Goal: Transaction & Acquisition: Purchase product/service

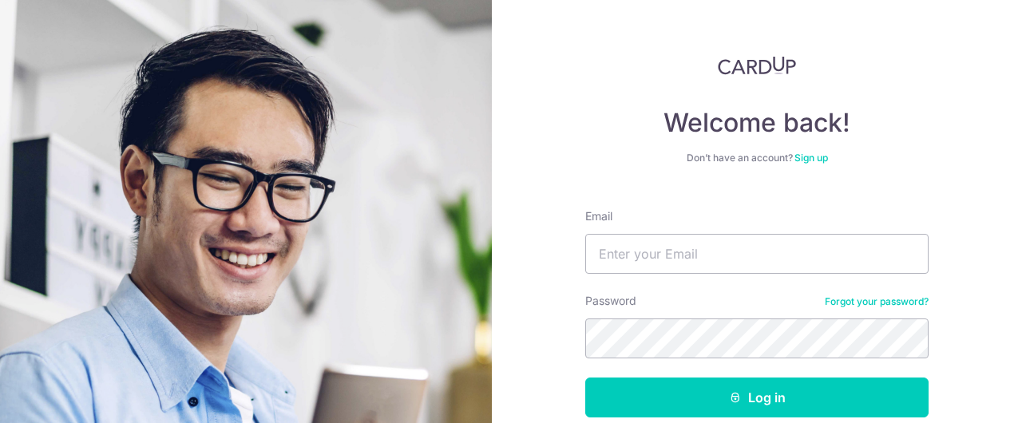
type input "[EMAIL_ADDRESS][DOMAIN_NAME]"
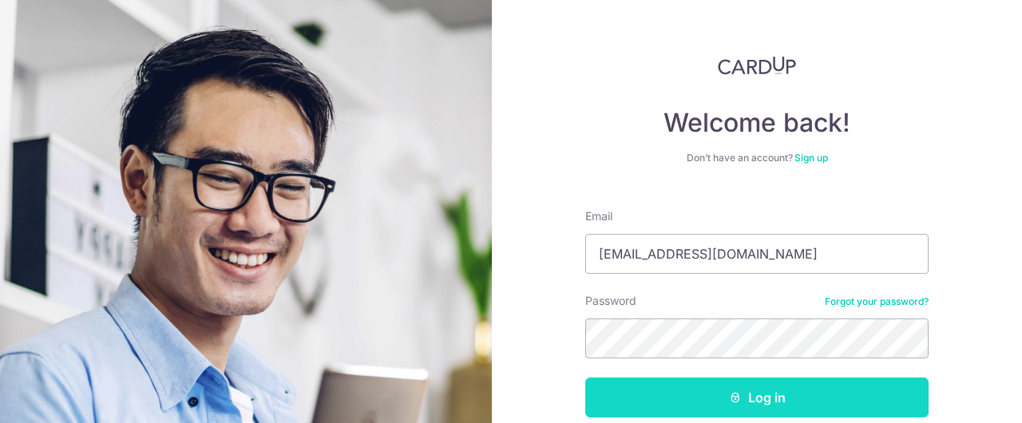
click at [760, 409] on button "Log in" at bounding box center [756, 398] width 343 height 40
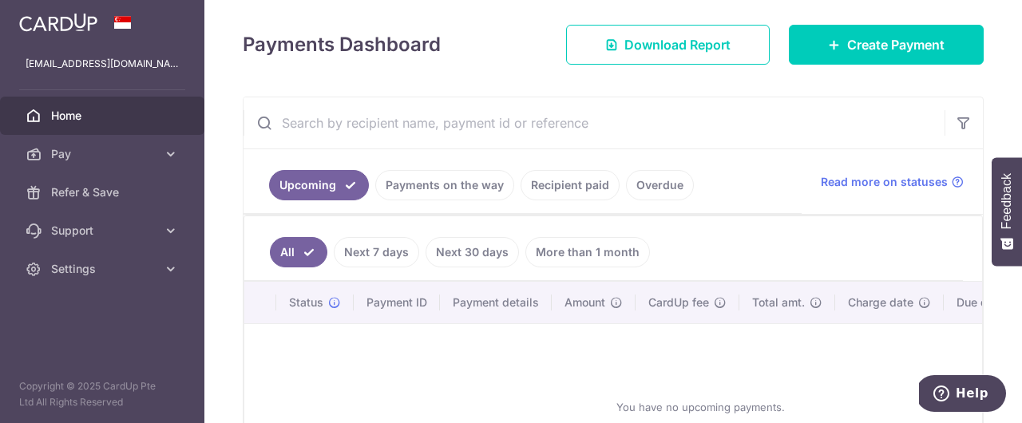
scroll to position [215, 0]
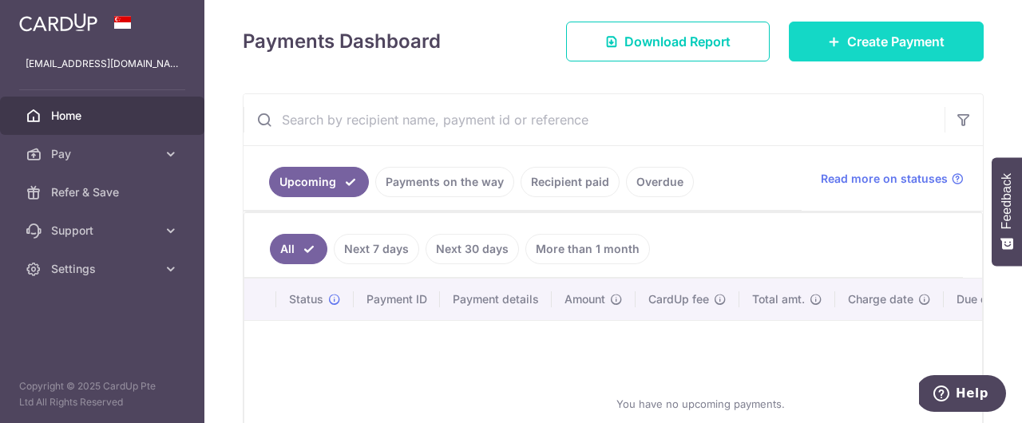
click at [877, 47] on span "Create Payment" at bounding box center [895, 41] width 97 height 19
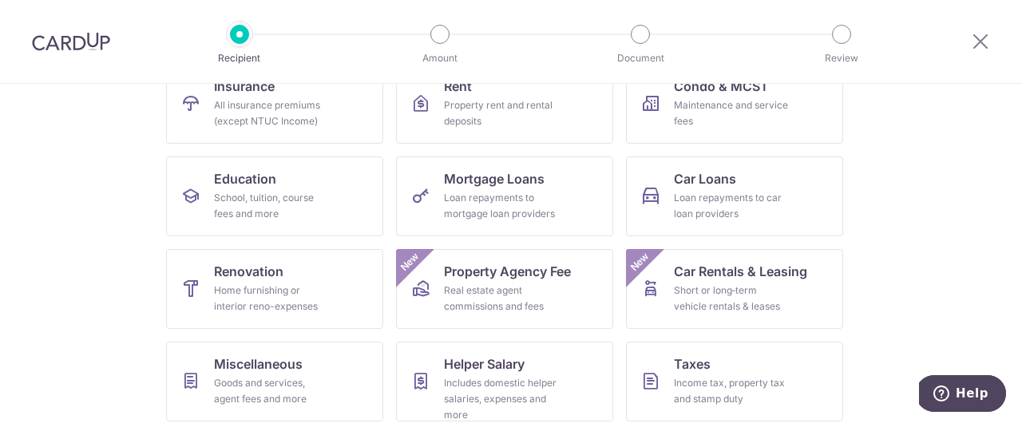
scroll to position [256, 0]
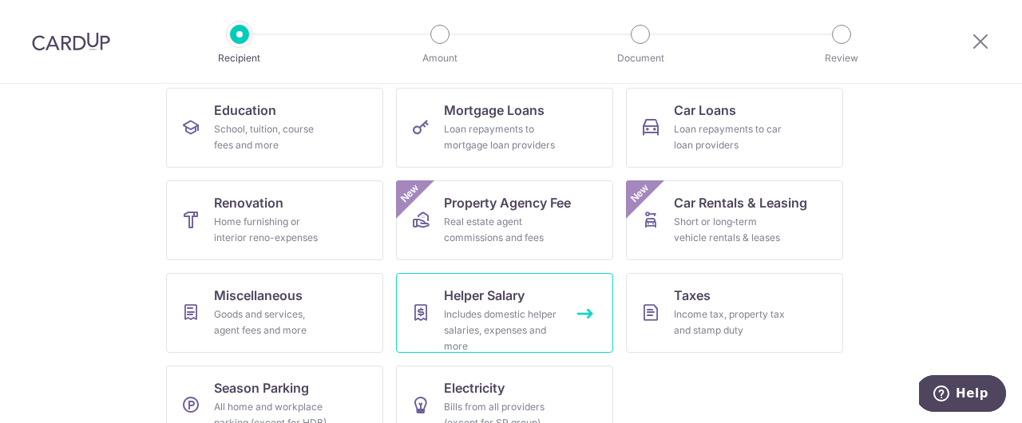
click at [489, 315] on div "Includes domestic helper salaries, expenses and more" at bounding box center [501, 331] width 115 height 48
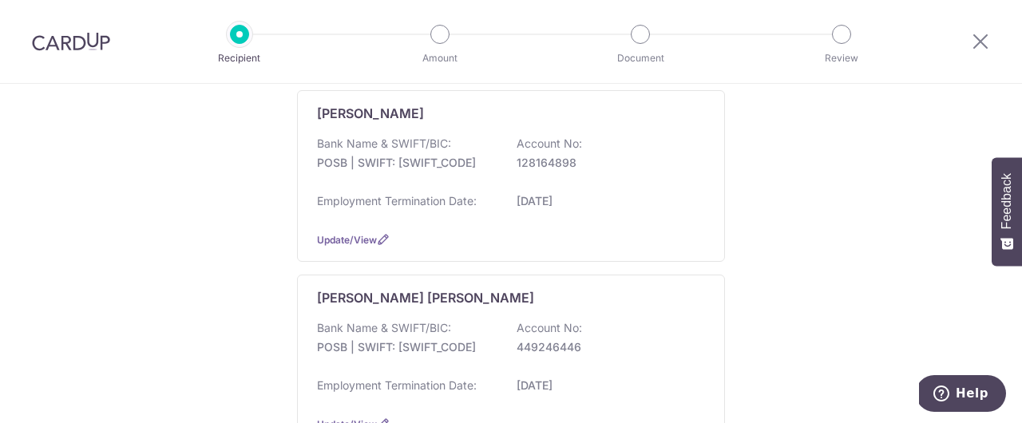
scroll to position [270, 0]
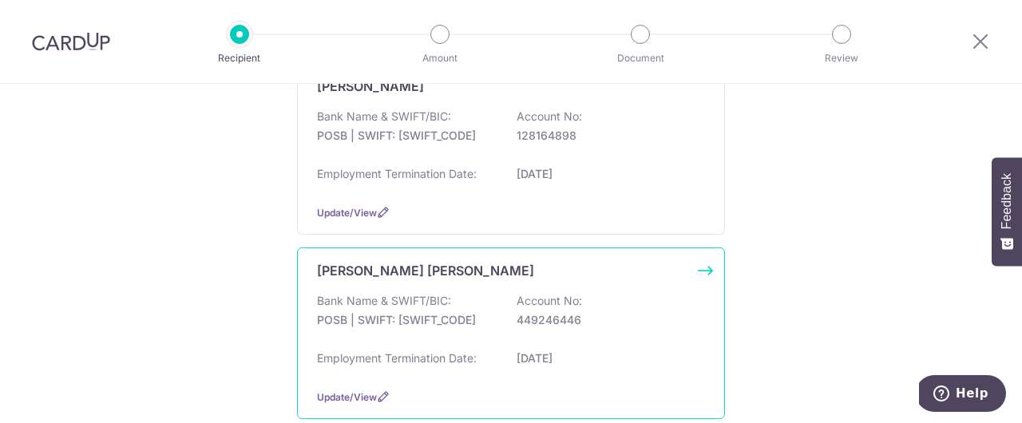
click at [618, 319] on p "449246446" at bounding box center [606, 320] width 179 height 16
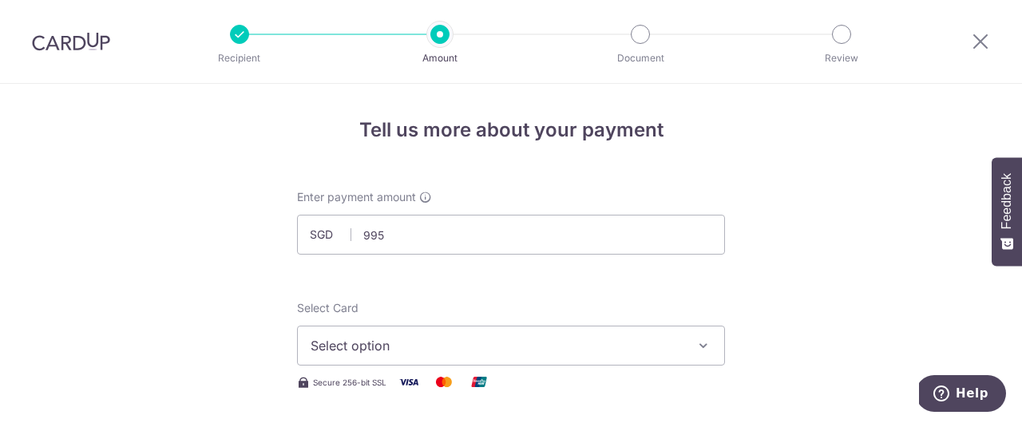
type input "995.00"
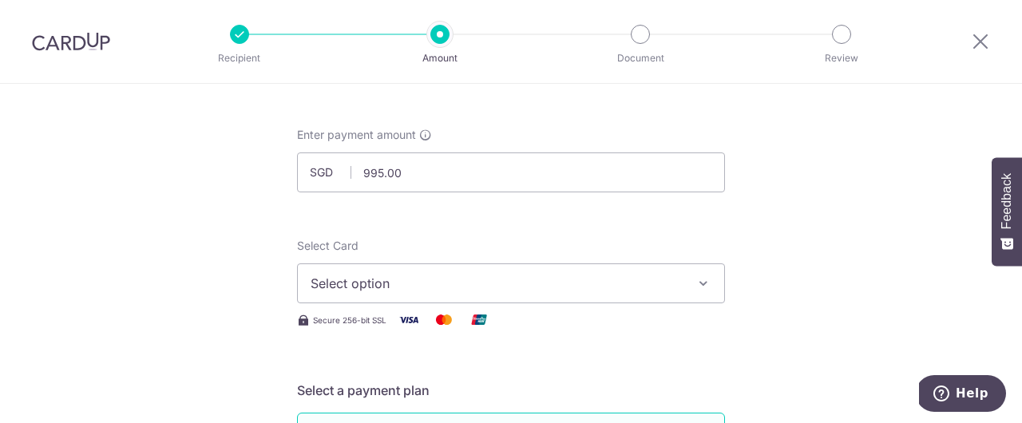
click at [708, 284] on button "Select option" at bounding box center [511, 283] width 428 height 40
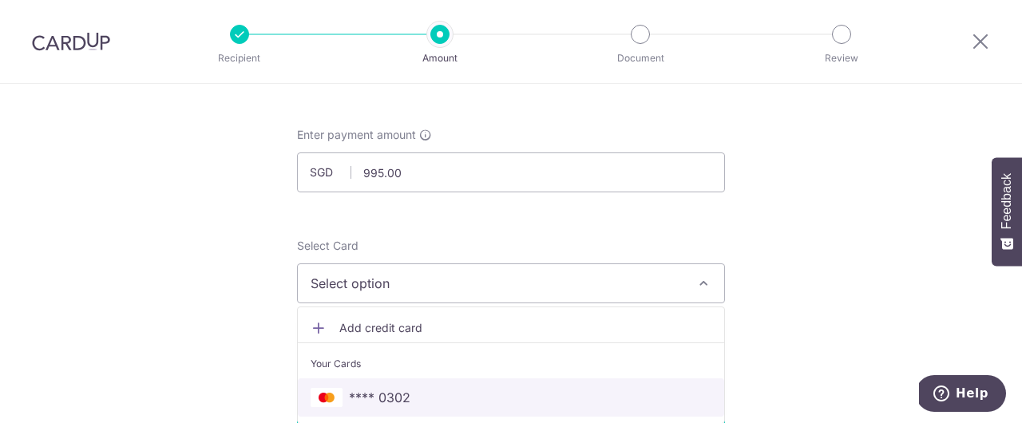
click at [588, 391] on span "**** 0302" at bounding box center [511, 397] width 401 height 19
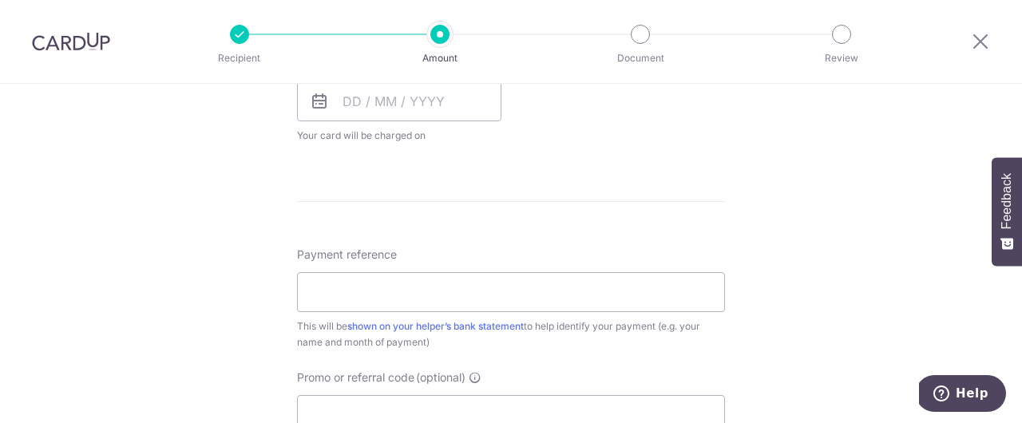
scroll to position [780, 0]
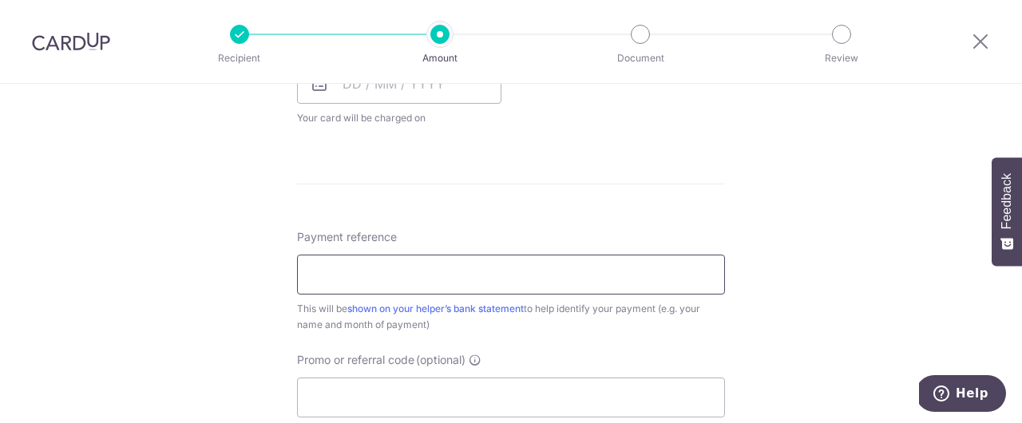
click at [640, 278] on input "Payment reference" at bounding box center [511, 275] width 428 height 40
type input "Sep salary"
click at [813, 208] on div "Tell us more about your payment Enter payment amount SGD 995.00 995.00 Select C…" at bounding box center [511, 26] width 1022 height 1444
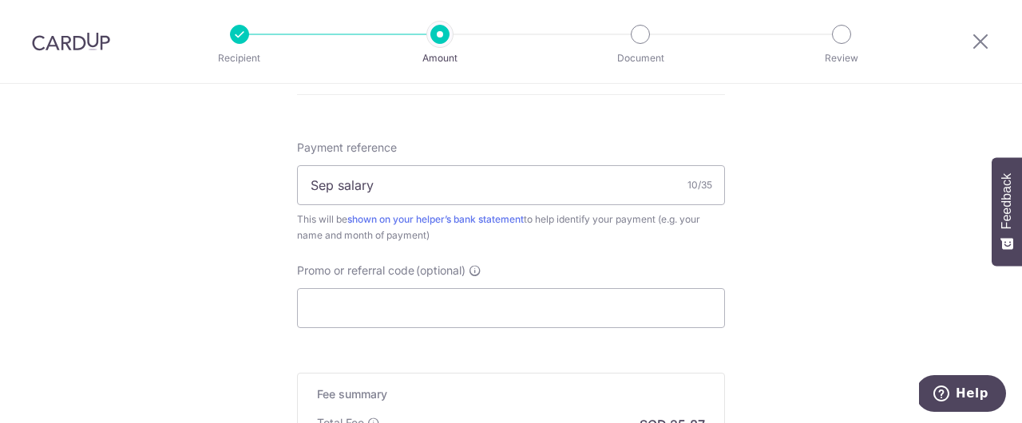
scroll to position [870, 0]
click at [429, 306] on input "Promo or referral code (optional)" at bounding box center [511, 307] width 428 height 40
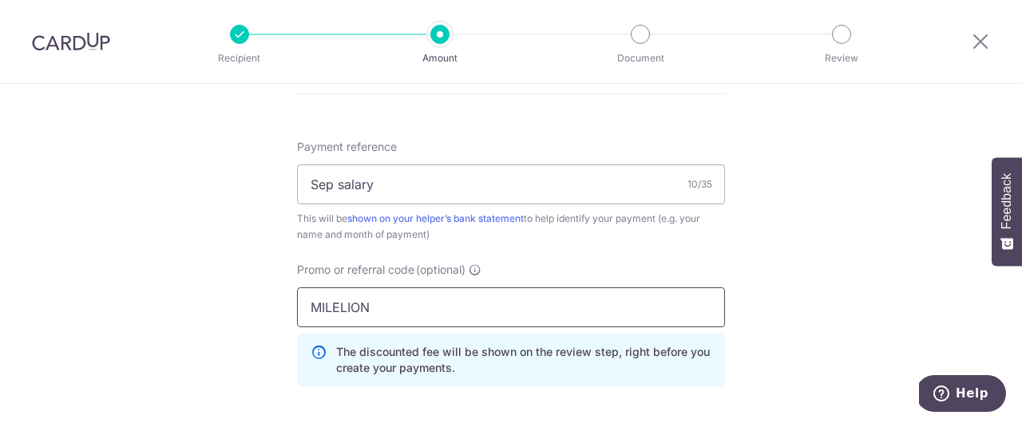
type input "MILELION"
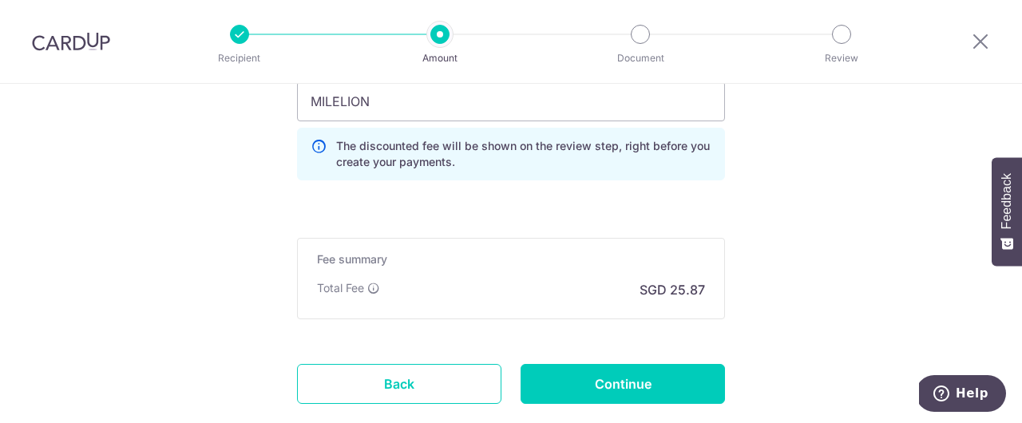
scroll to position [1077, 0]
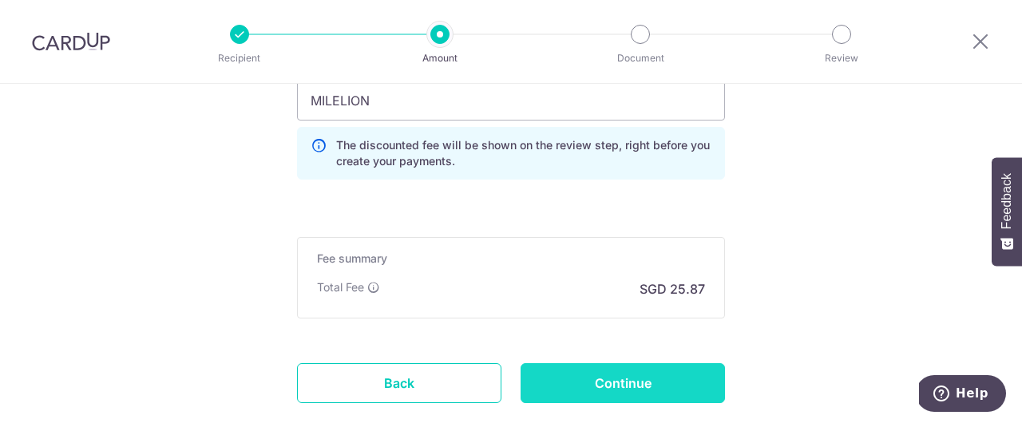
click at [639, 381] on input "Continue" at bounding box center [623, 383] width 204 height 40
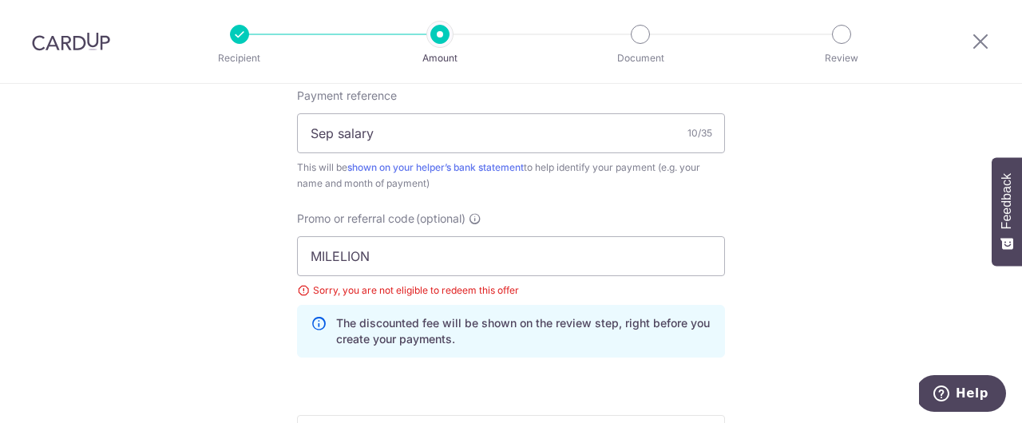
scroll to position [961, 0]
drag, startPoint x: 413, startPoint y: 255, endPoint x: 238, endPoint y: 258, distance: 174.9
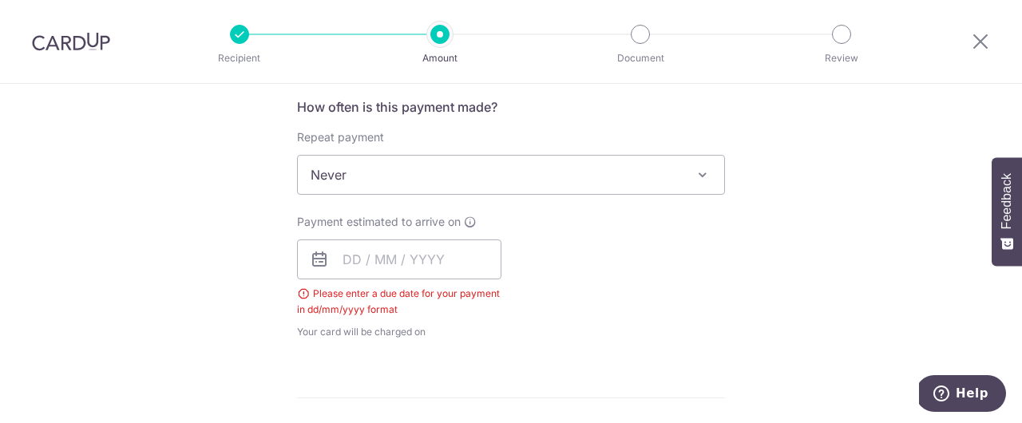
scroll to position [605, 0]
type input "3HOME25R"
click at [402, 257] on input "text" at bounding box center [399, 259] width 204 height 40
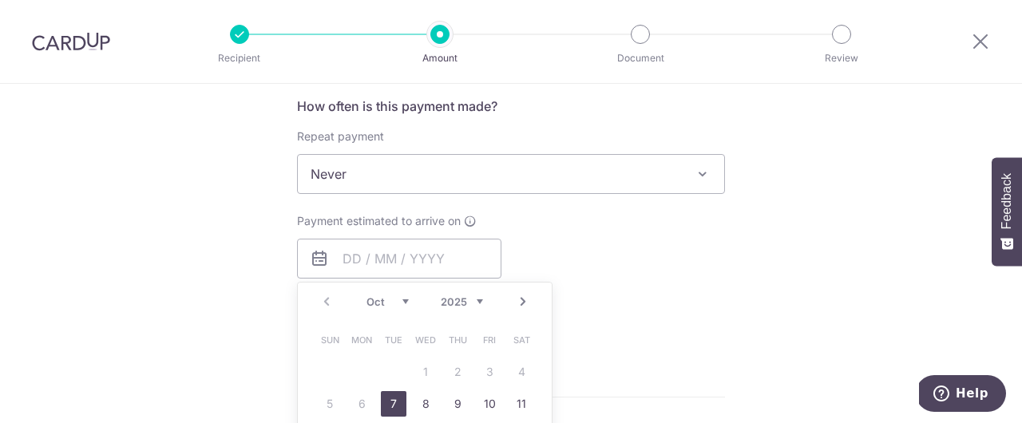
click at [398, 404] on link "7" at bounding box center [394, 404] width 26 height 26
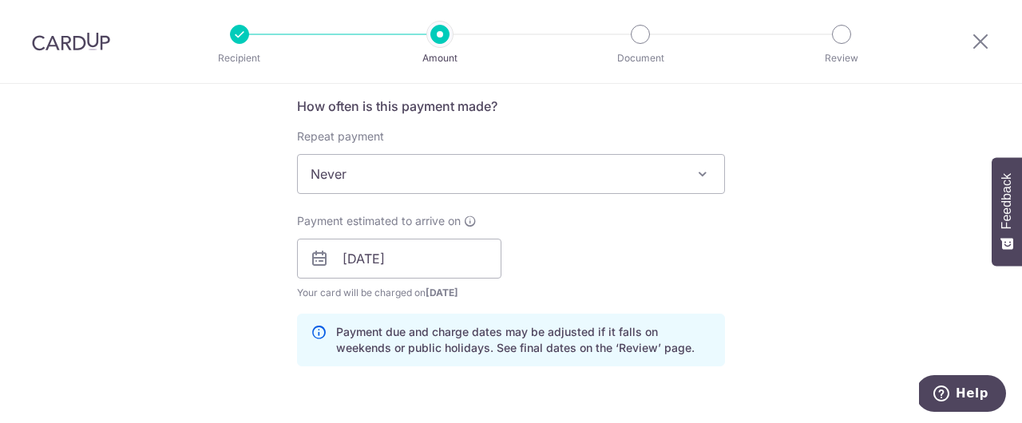
click at [641, 266] on div "Payment estimated to arrive on 07/10/2025 Prev Next Jan Feb Mar Apr May Jun Jul…" at bounding box center [510, 257] width 447 height 88
click at [450, 261] on input "07/10/2025" at bounding box center [399, 259] width 204 height 40
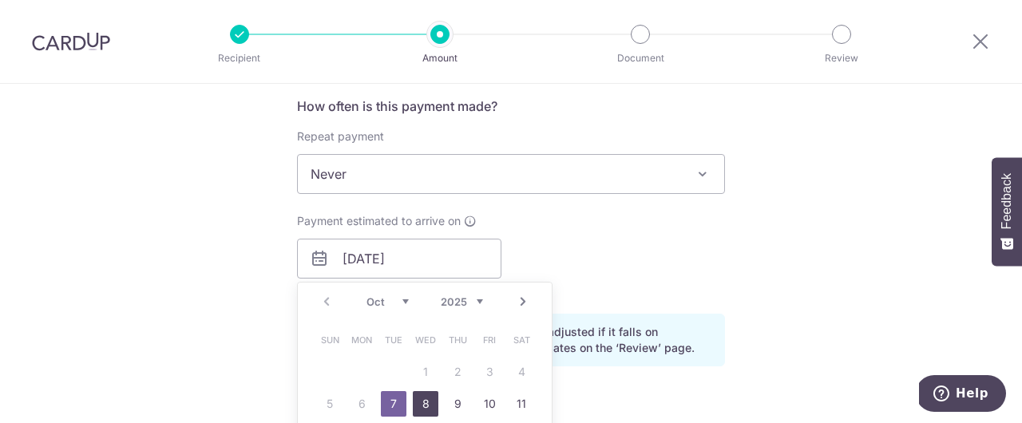
click at [426, 404] on link "8" at bounding box center [426, 404] width 26 height 26
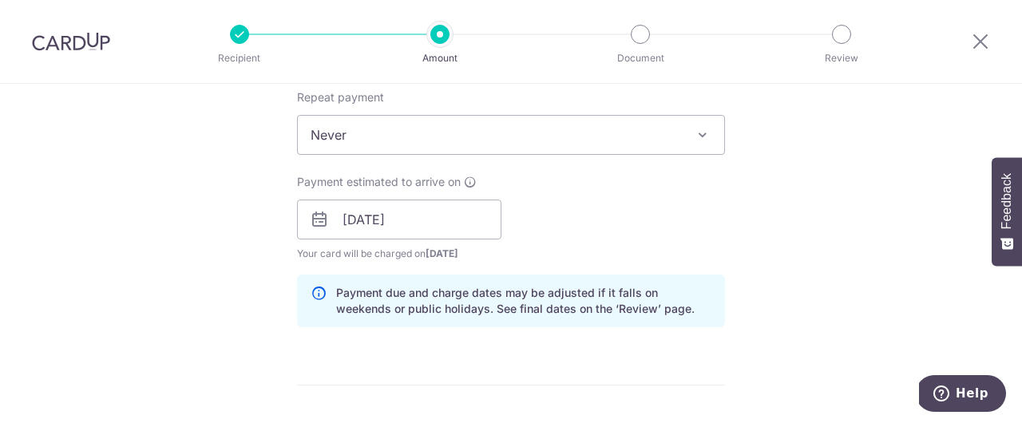
scroll to position [657, 0]
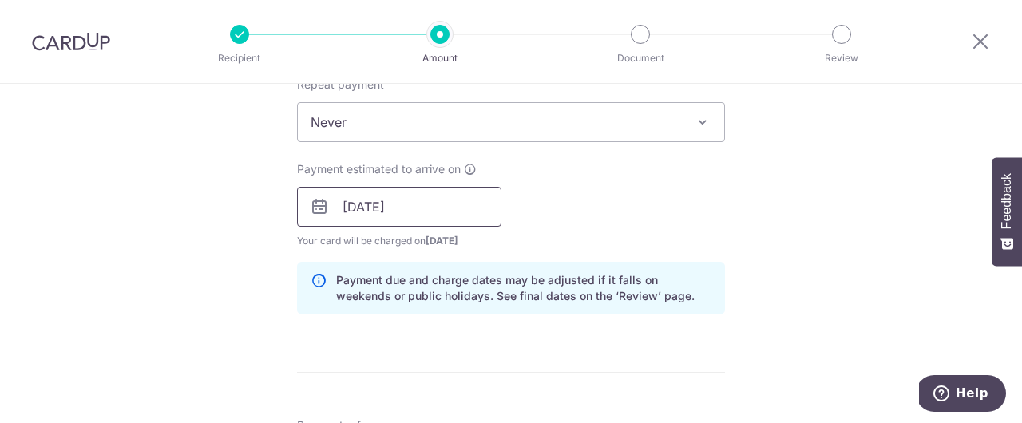
click at [440, 200] on input "08/10/2025" at bounding box center [399, 207] width 204 height 40
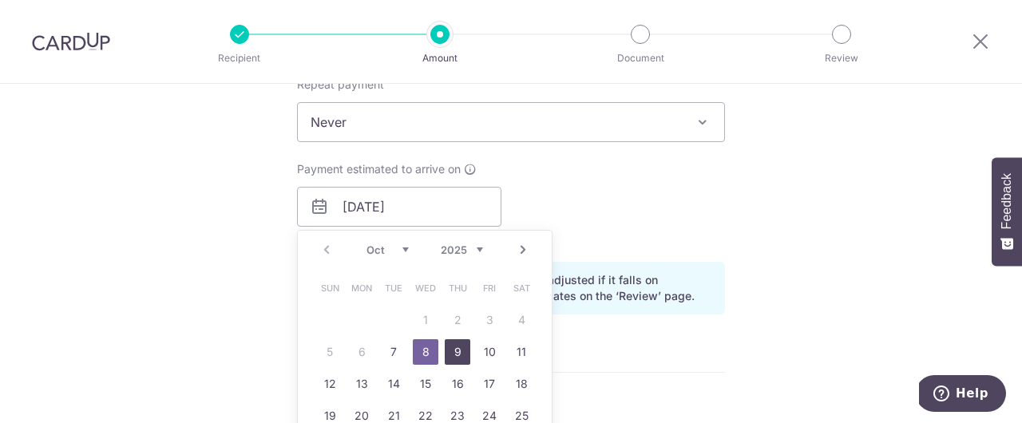
click at [457, 351] on link "9" at bounding box center [458, 352] width 26 height 26
type input "[DATE]"
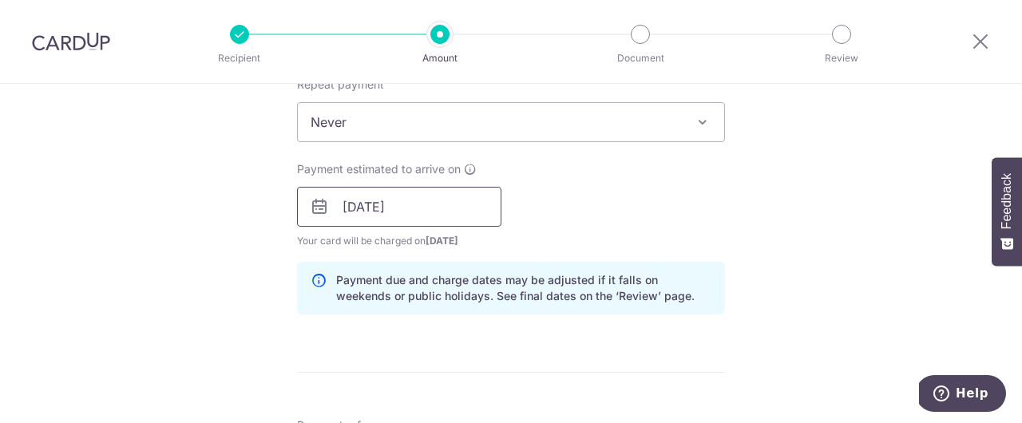
click at [458, 212] on input "[DATE]" at bounding box center [399, 207] width 204 height 40
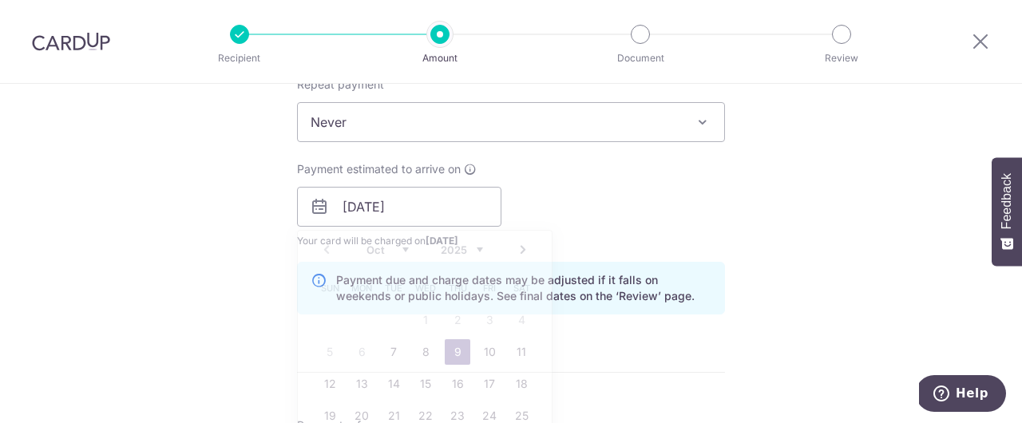
click at [538, 173] on div "Payment estimated to arrive on 09/10/2025 Prev Next Oct Nov Dec 2025 2026 2027 …" at bounding box center [510, 205] width 447 height 88
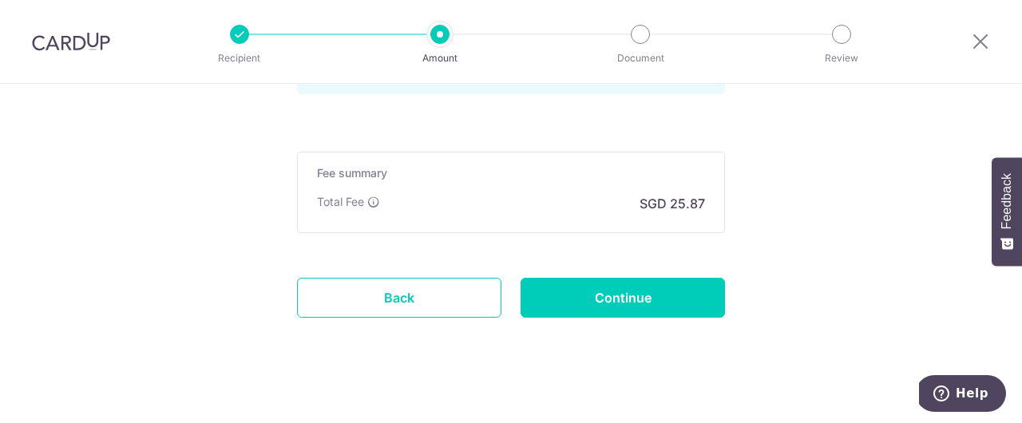
scroll to position [1248, 0]
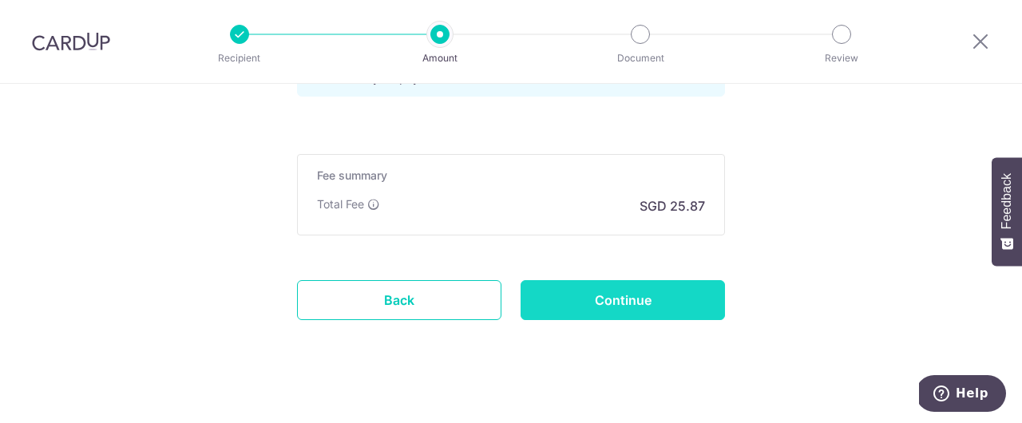
click at [604, 306] on input "Continue" at bounding box center [623, 300] width 204 height 40
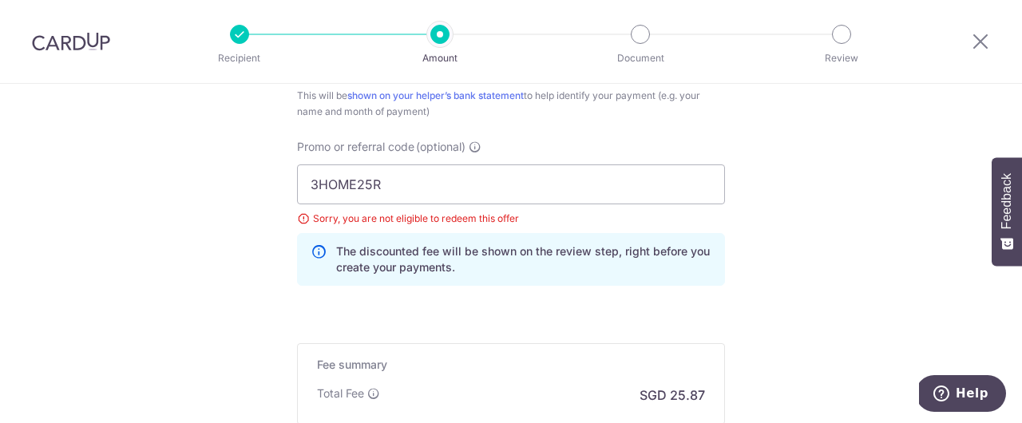
scroll to position [1060, 0]
click at [381, 186] on input "3HOME25R" at bounding box center [511, 183] width 428 height 40
type input "3"
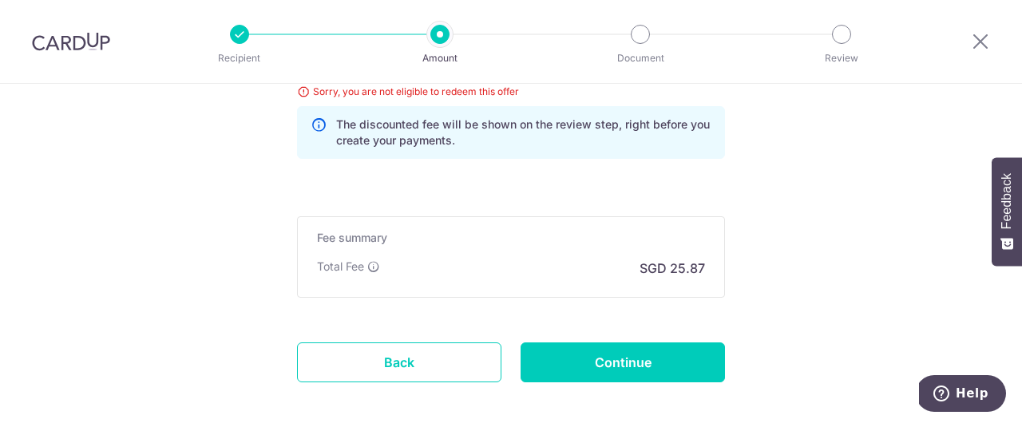
scroll to position [1190, 0]
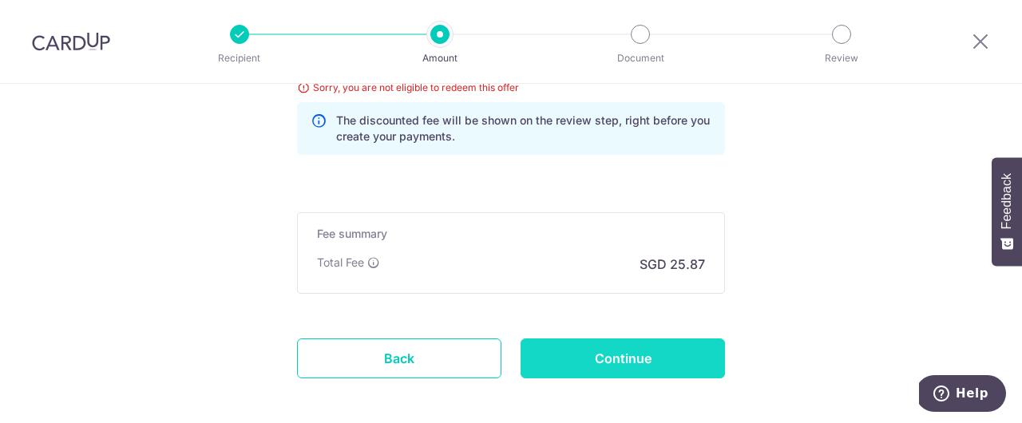
type input "GET225"
click at [618, 360] on input "Continue" at bounding box center [623, 359] width 204 height 40
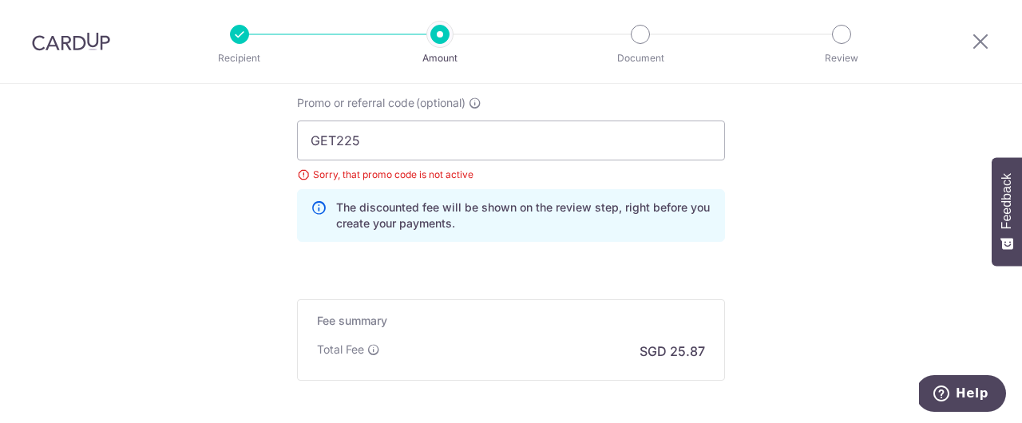
scroll to position [1102, 0]
drag, startPoint x: 382, startPoint y: 146, endPoint x: 256, endPoint y: 149, distance: 127.0
paste input "RECURRING185 t"
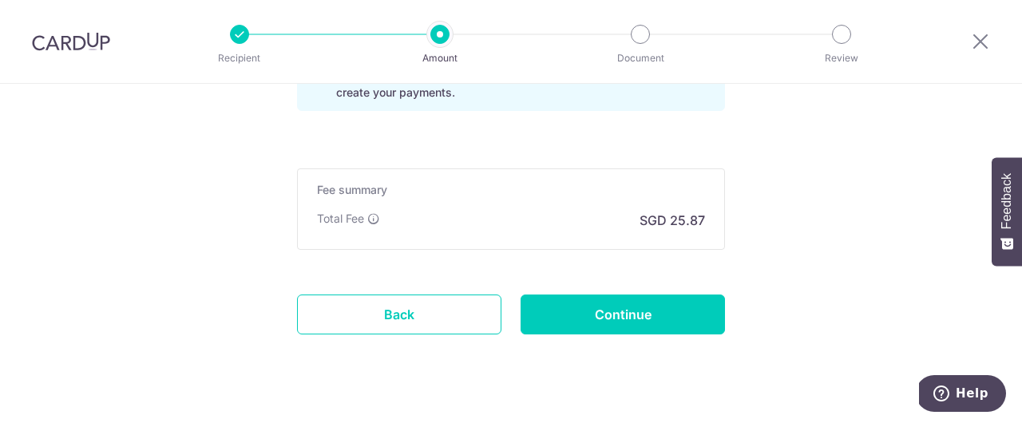
scroll to position [1265, 0]
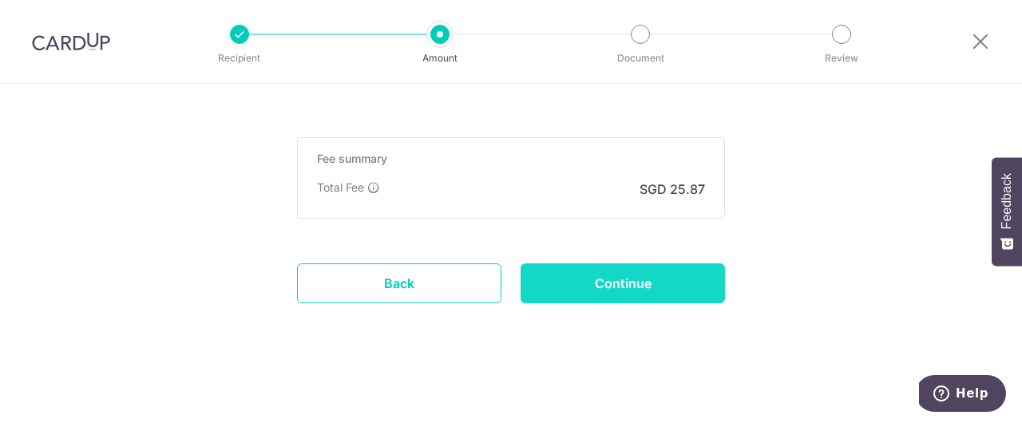
type input "RECURRING185"
click at [584, 281] on input "Continue" at bounding box center [623, 283] width 204 height 40
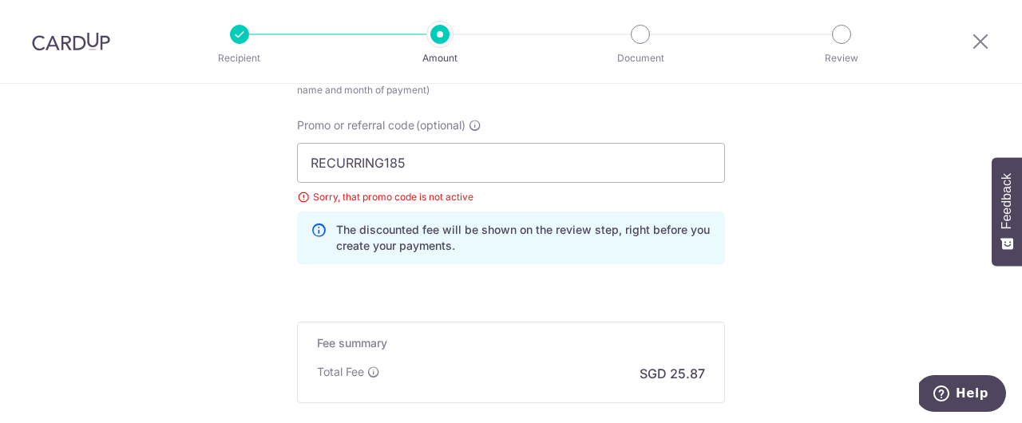
scroll to position [1083, 0]
drag, startPoint x: 416, startPoint y: 161, endPoint x: 250, endPoint y: 162, distance: 166.1
paste input "NO25ONE"
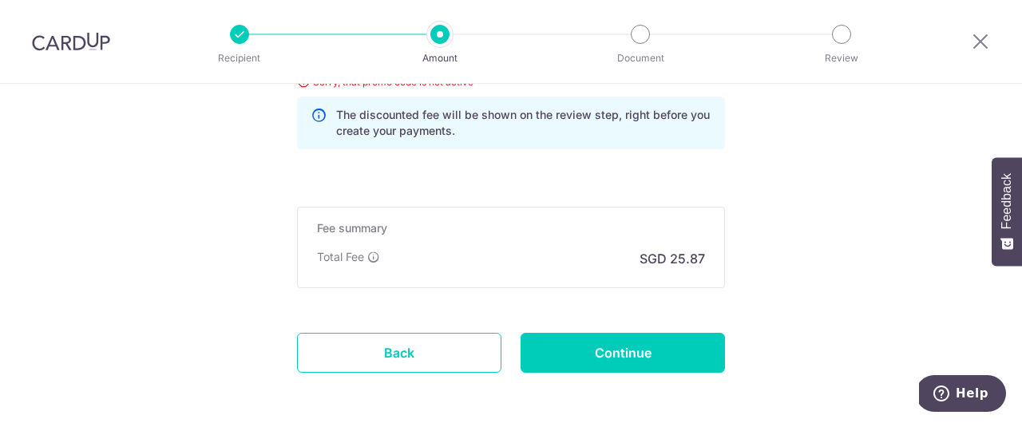
scroll to position [1196, 0]
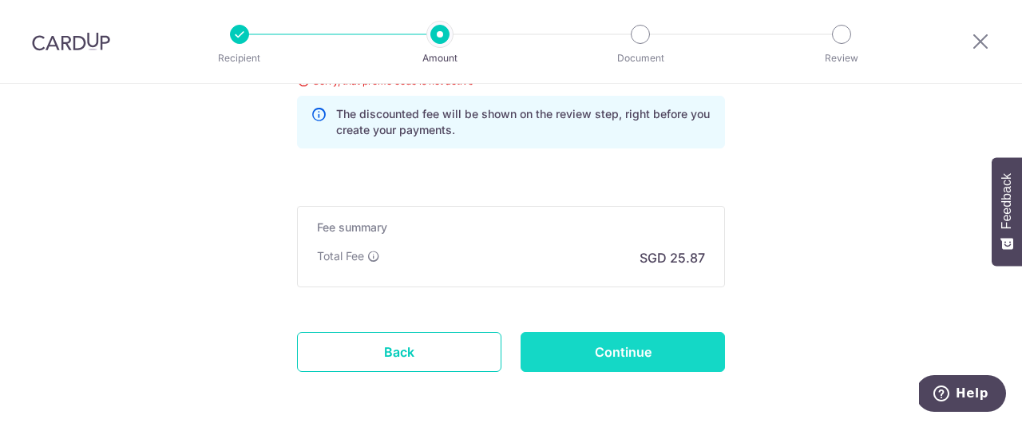
type input "RENO25ONE"
click at [633, 353] on input "Continue" at bounding box center [623, 352] width 204 height 40
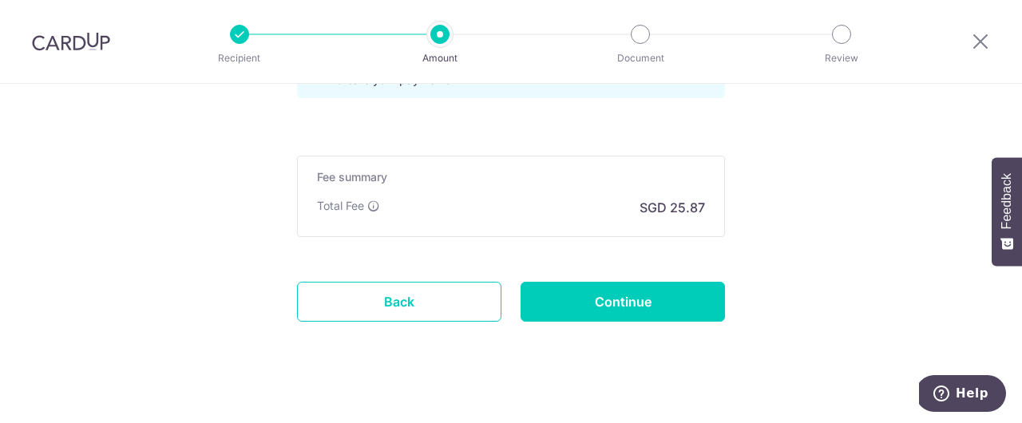
scroll to position [1265, 0]
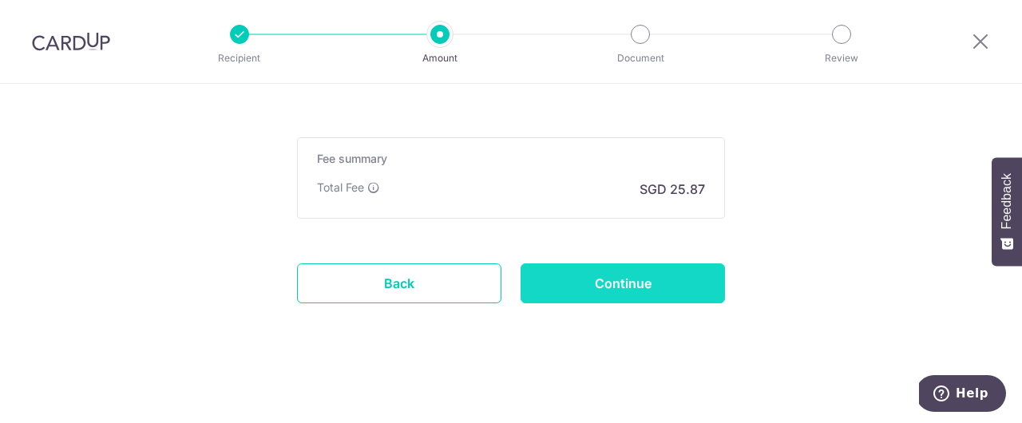
click at [584, 287] on input "Continue" at bounding box center [623, 283] width 204 height 40
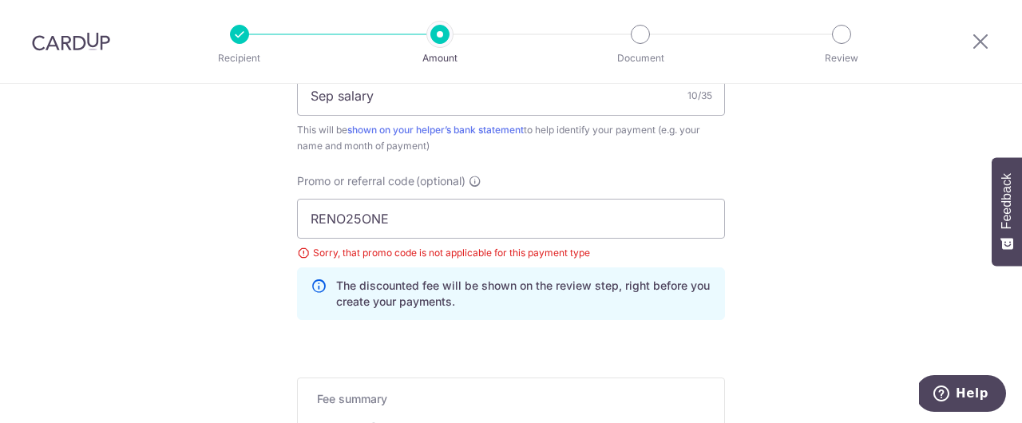
scroll to position [1015, 0]
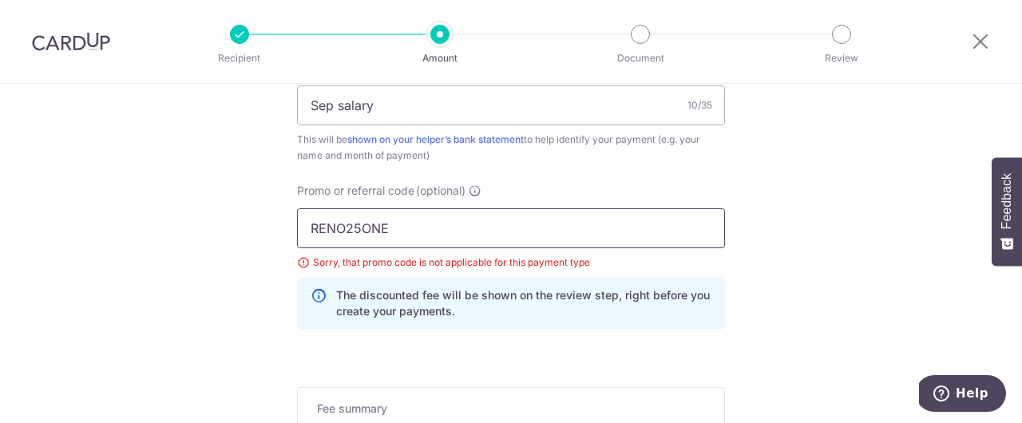
click at [455, 232] on input "RENO25ONE" at bounding box center [511, 228] width 428 height 40
type input "R"
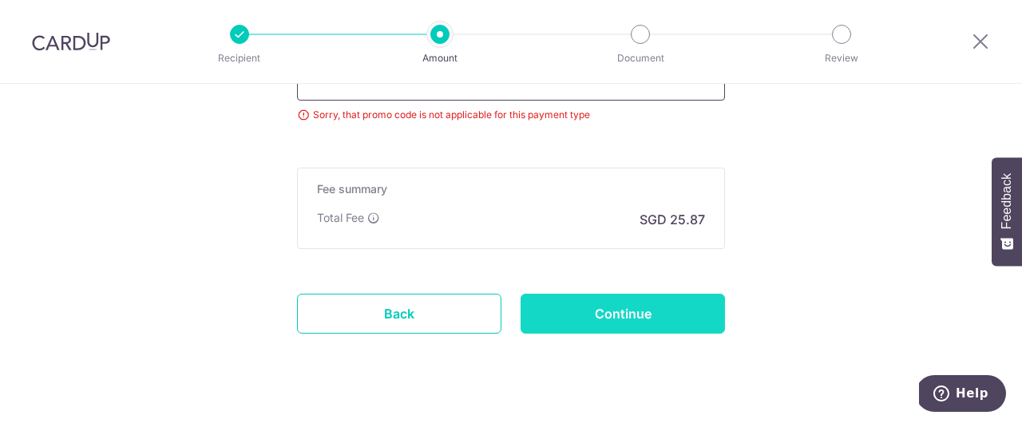
scroll to position [1170, 0]
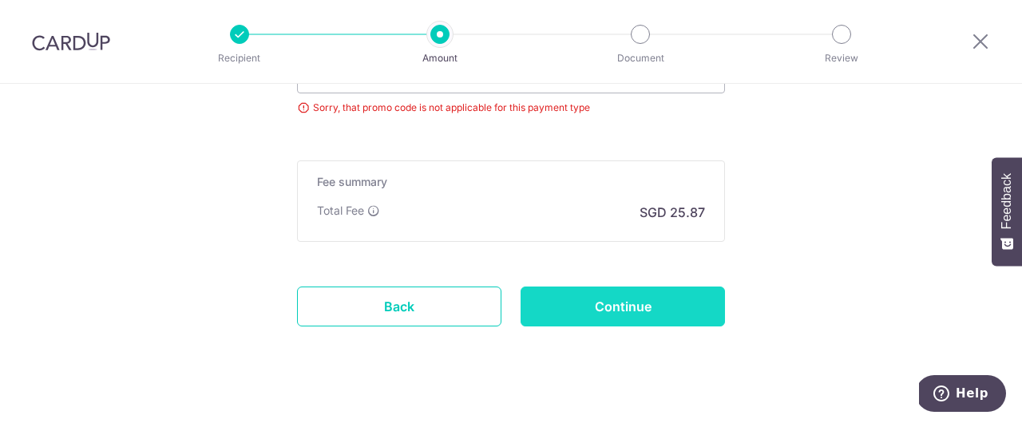
click at [601, 305] on input "Continue" at bounding box center [623, 307] width 204 height 40
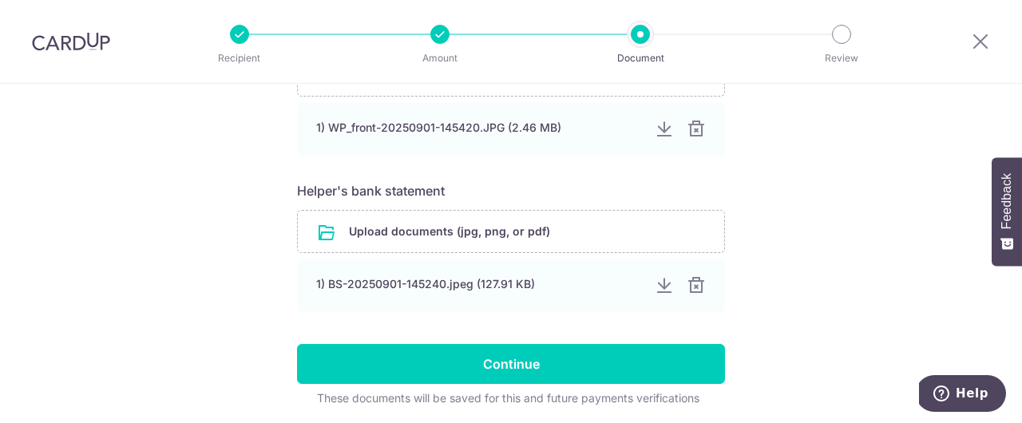
scroll to position [973, 0]
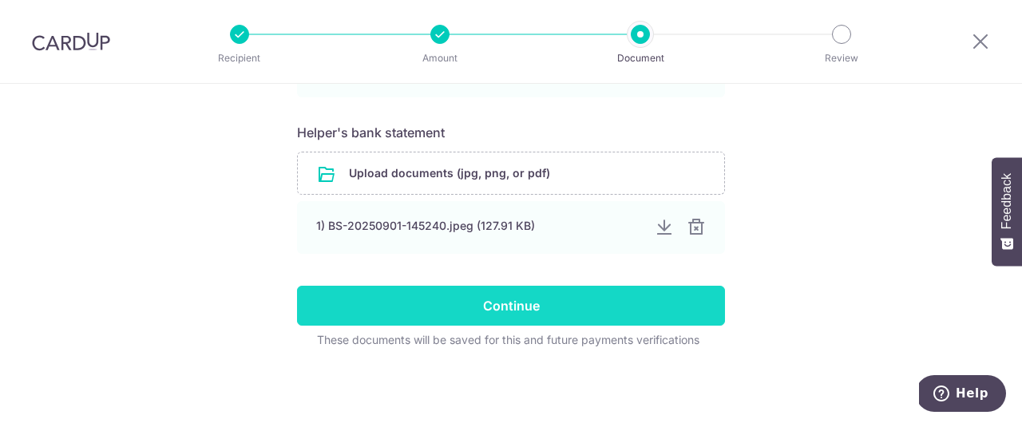
click at [584, 306] on input "Continue" at bounding box center [511, 306] width 428 height 40
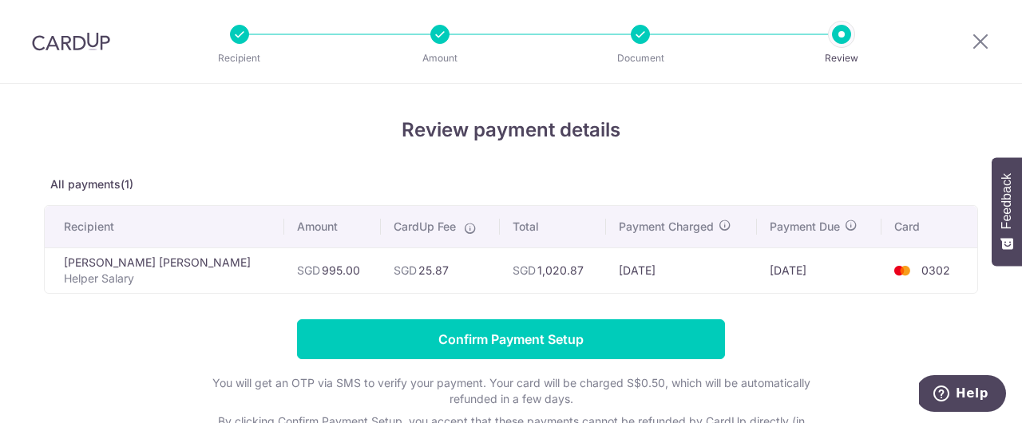
click at [638, 46] on div "Recipient Amount Document Review" at bounding box center [540, 41] width 685 height 83
click at [984, 44] on icon at bounding box center [980, 41] width 19 height 20
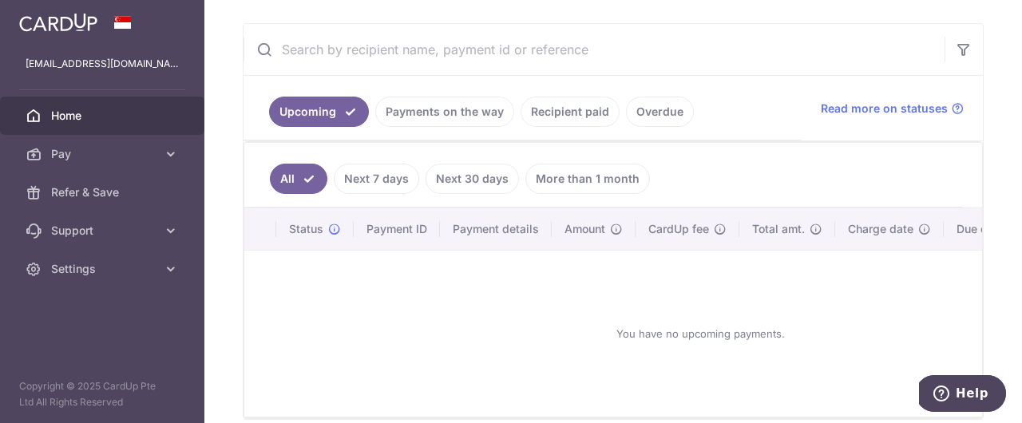
scroll to position [347, 0]
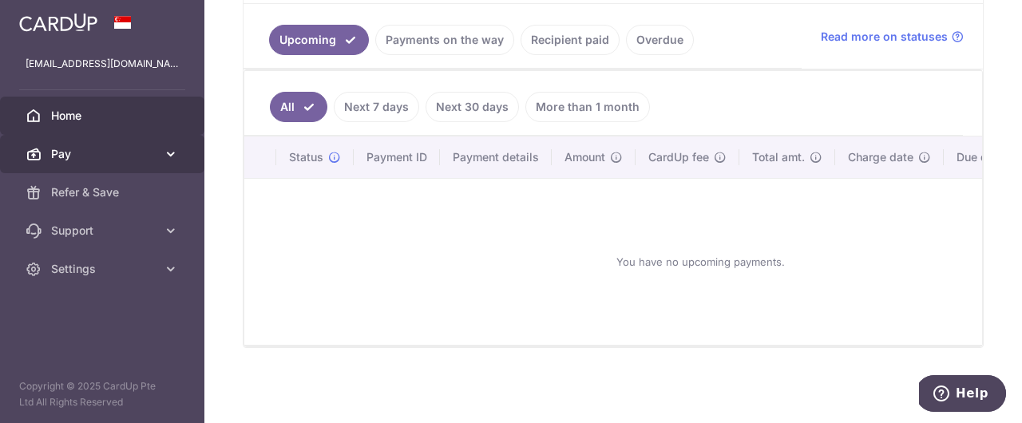
click at [68, 149] on span "Pay" at bounding box center [103, 154] width 105 height 16
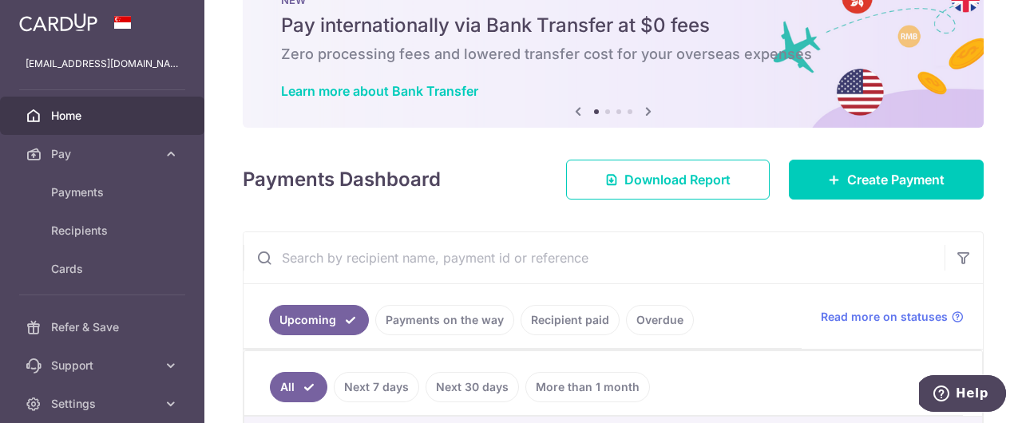
scroll to position [58, 0]
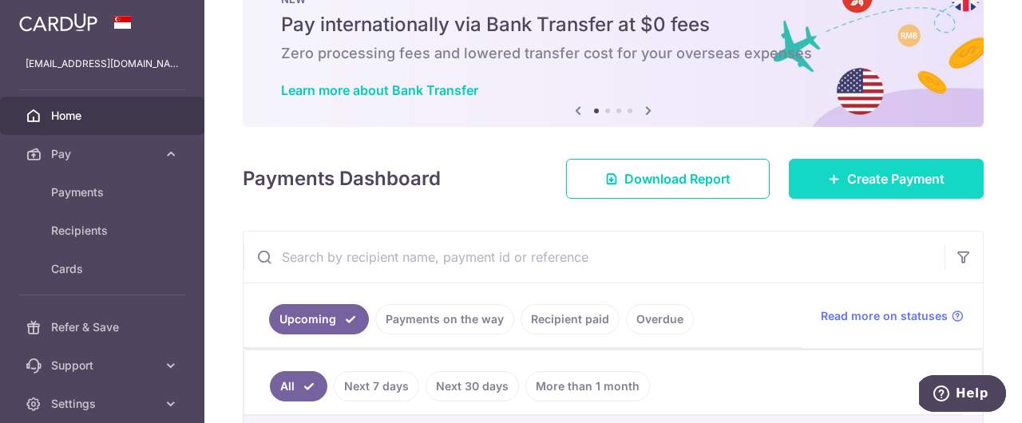
click at [847, 186] on span "Create Payment" at bounding box center [895, 178] width 97 height 19
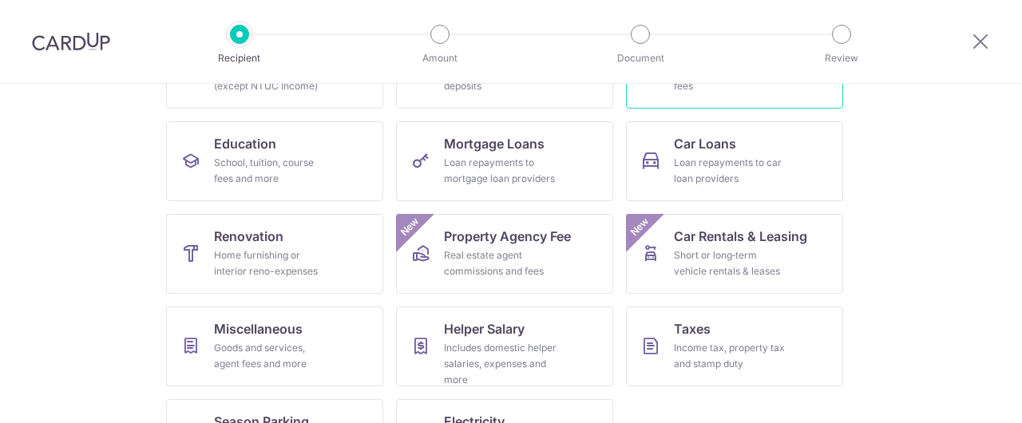
scroll to position [291, 0]
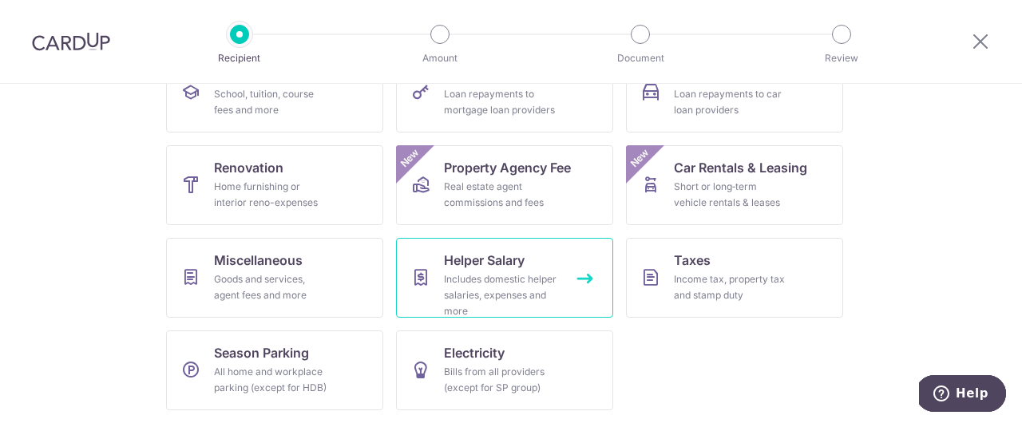
click at [508, 277] on div "Includes domestic helper salaries, expenses and more" at bounding box center [501, 295] width 115 height 48
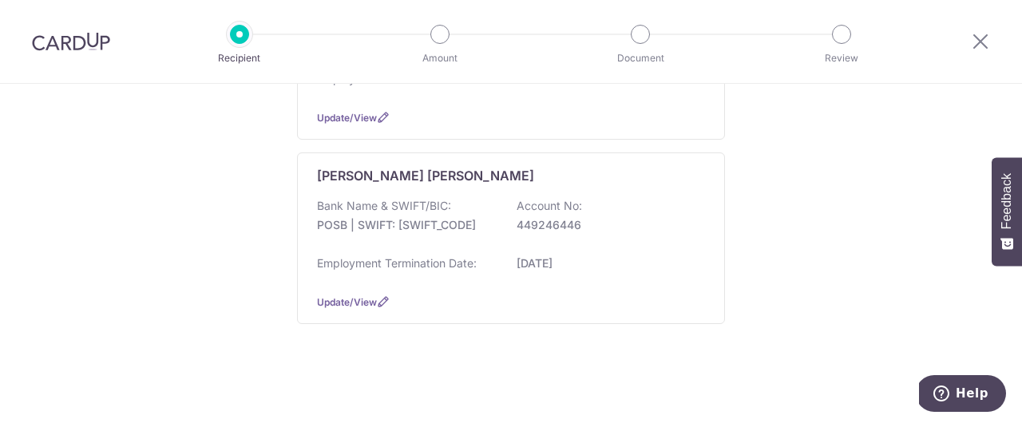
scroll to position [366, 0]
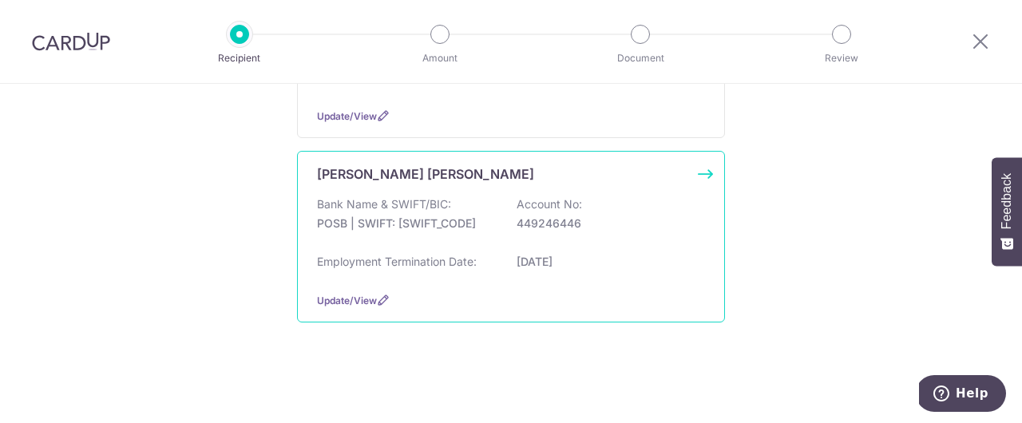
click at [624, 231] on p "449246446" at bounding box center [606, 224] width 179 height 16
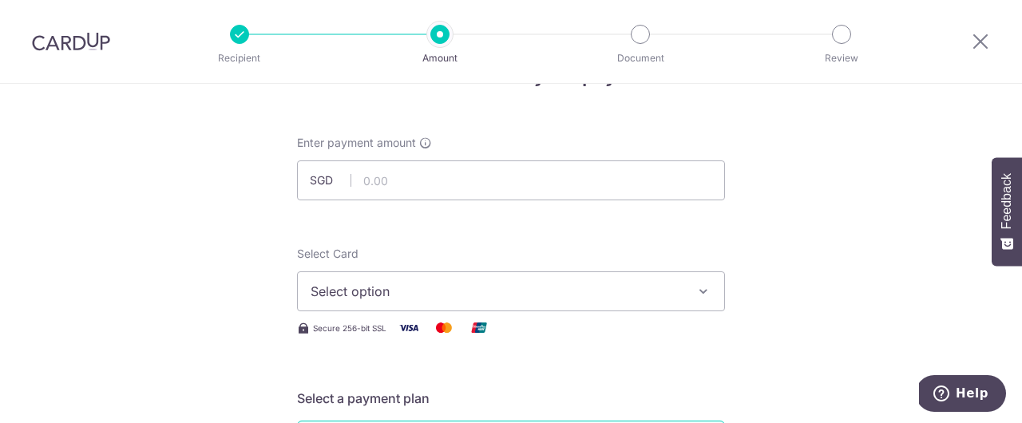
scroll to position [19, 0]
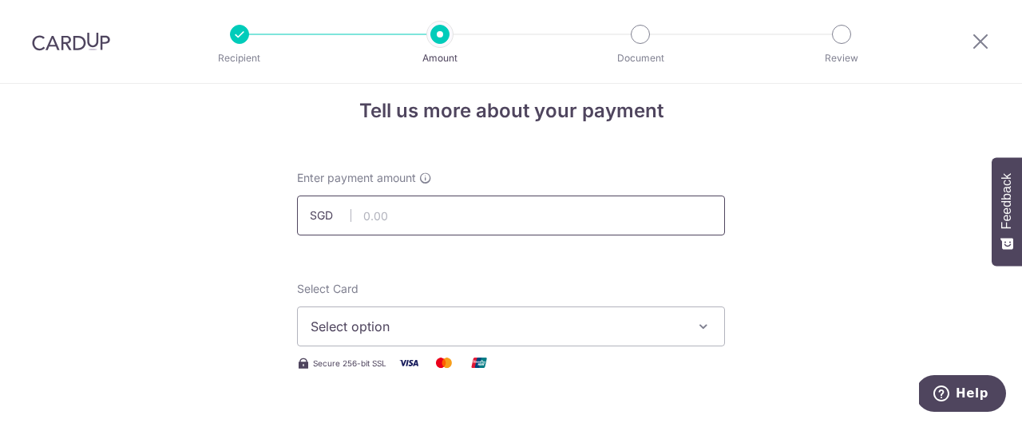
click at [501, 228] on input "text" at bounding box center [511, 216] width 428 height 40
type input "895.00"
click at [607, 325] on span "Select option" at bounding box center [497, 326] width 372 height 19
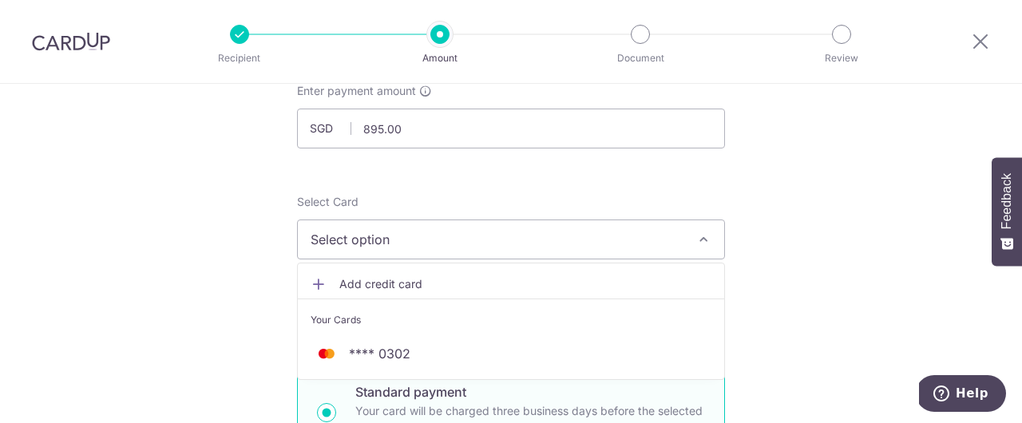
scroll to position [109, 0]
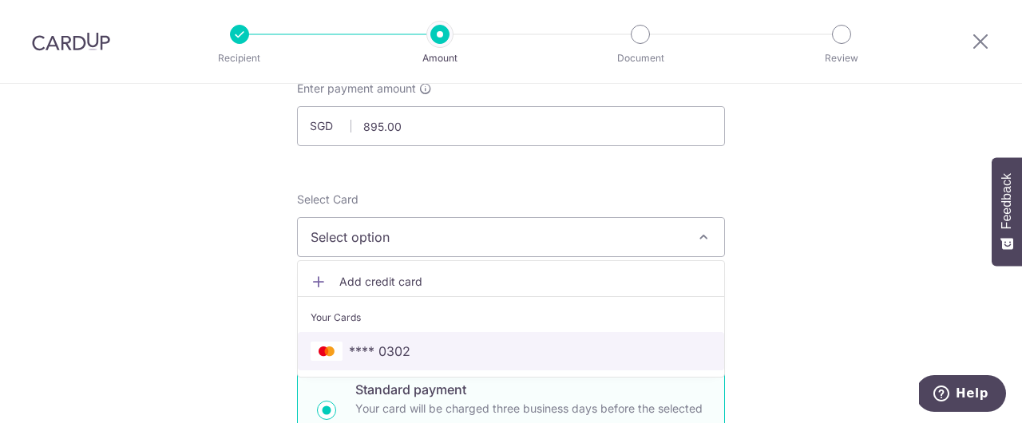
click at [523, 361] on link "**** 0302" at bounding box center [511, 351] width 426 height 38
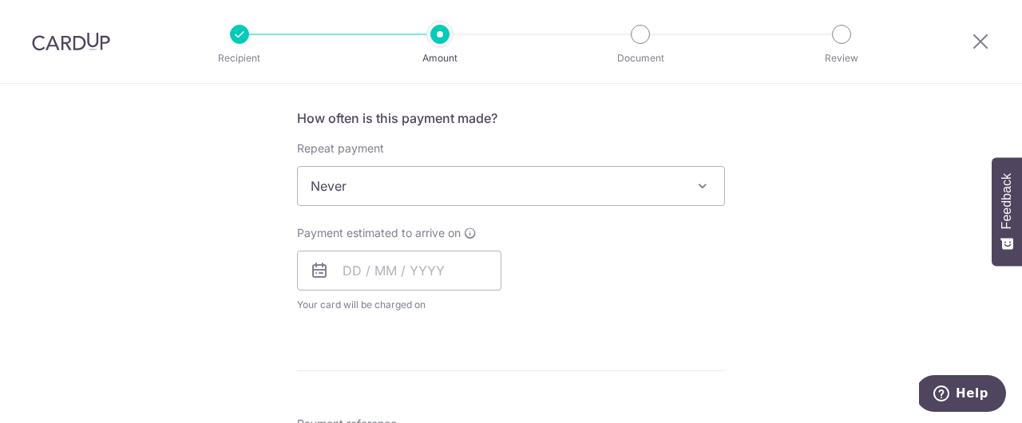
scroll to position [604, 0]
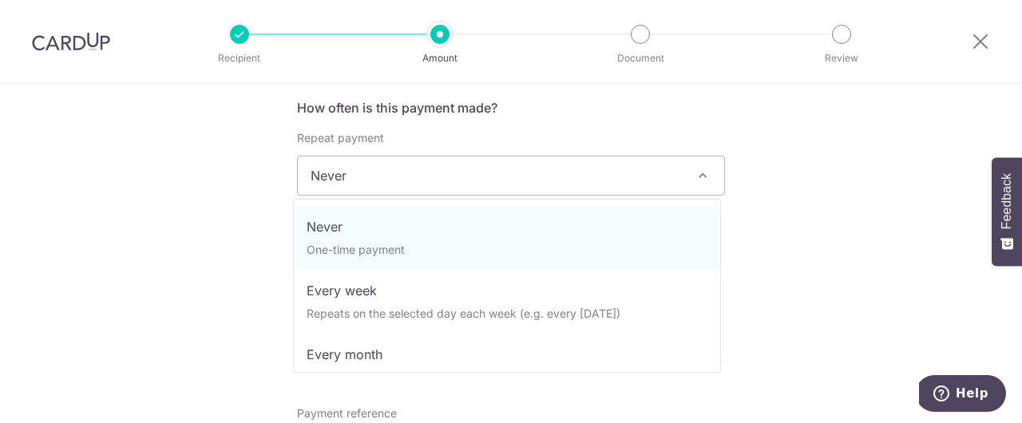
click at [693, 173] on span at bounding box center [702, 175] width 19 height 19
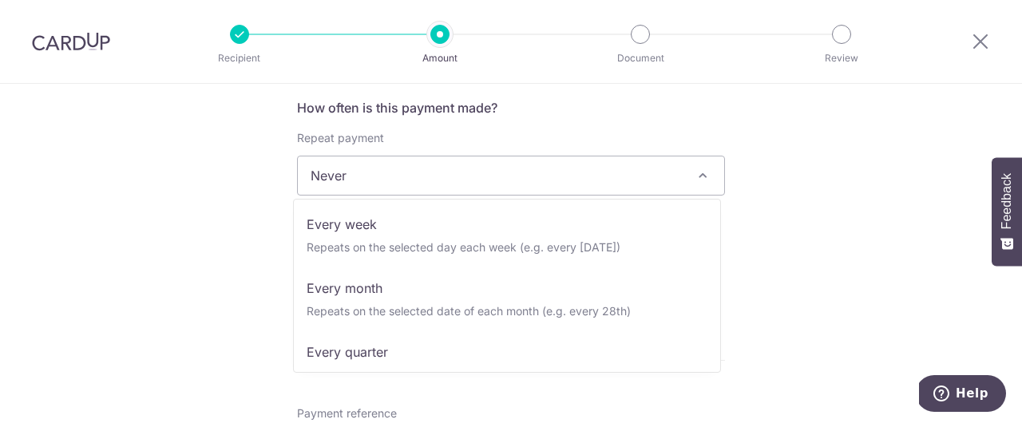
scroll to position [71, 0]
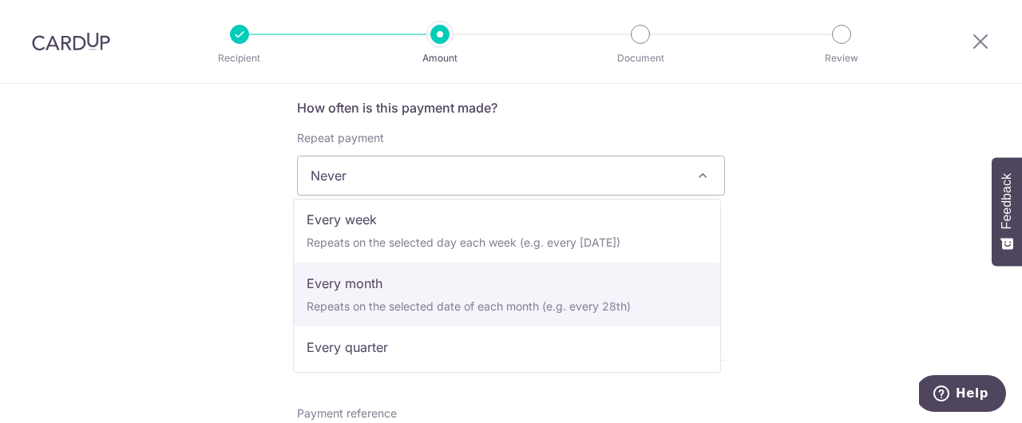
click at [759, 277] on div "Tell us more about your payment Enter payment amount SGD 895.00 895.00 Select C…" at bounding box center [511, 202] width 1022 height 1444
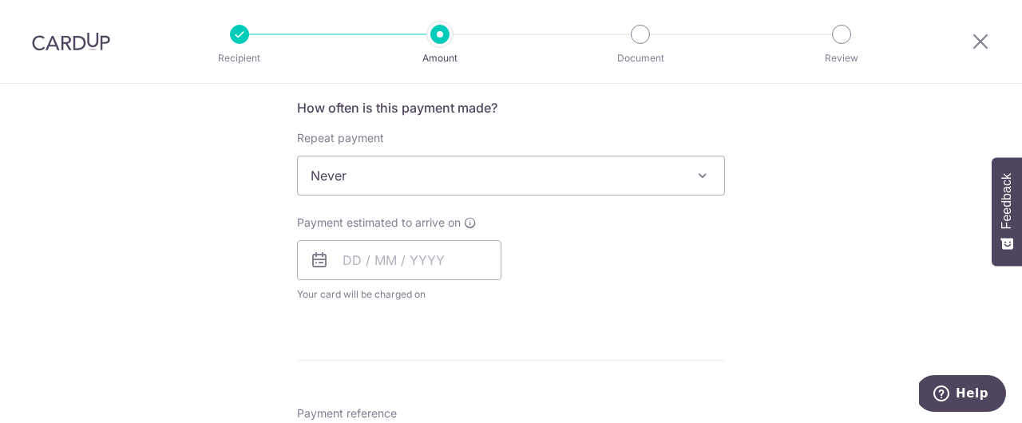
click at [682, 171] on span "Never" at bounding box center [511, 176] width 426 height 38
click at [470, 259] on input "text" at bounding box center [399, 260] width 204 height 40
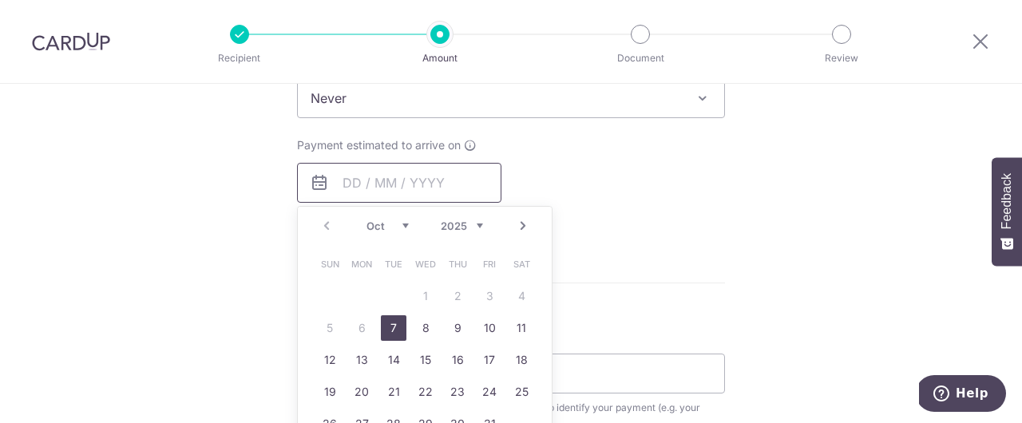
scroll to position [687, 0]
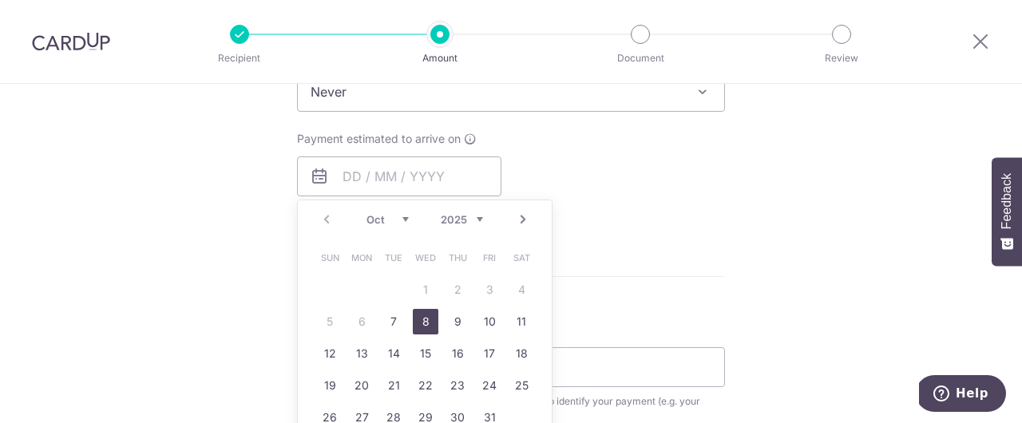
click at [425, 322] on link "8" at bounding box center [426, 322] width 26 height 26
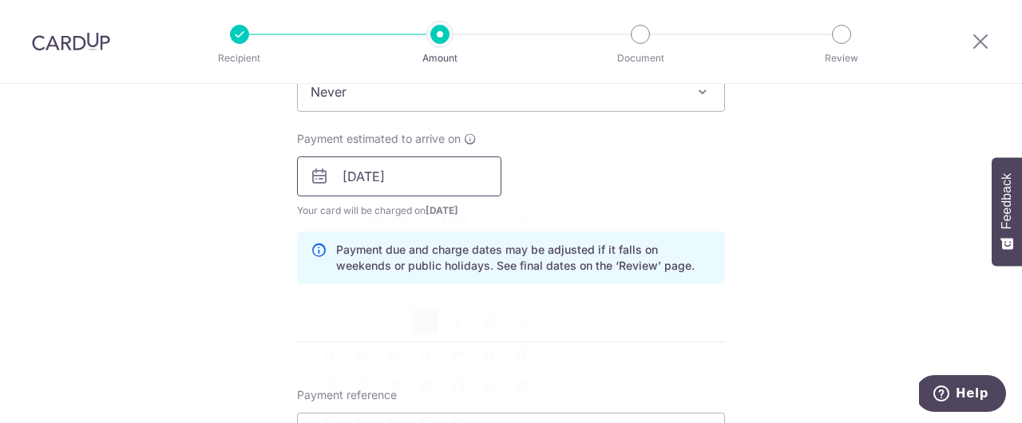
click at [414, 175] on input "08/10/2025" at bounding box center [399, 177] width 204 height 40
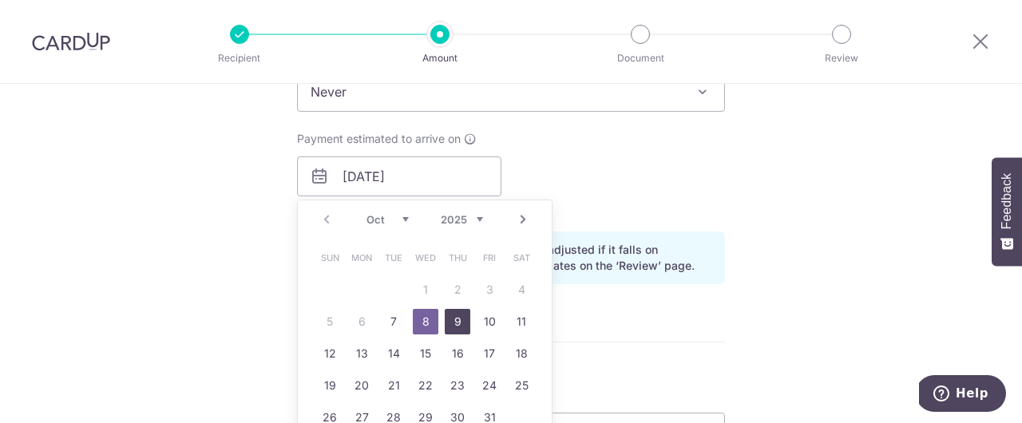
click at [456, 329] on link "9" at bounding box center [458, 322] width 26 height 26
type input "09/10/2025"
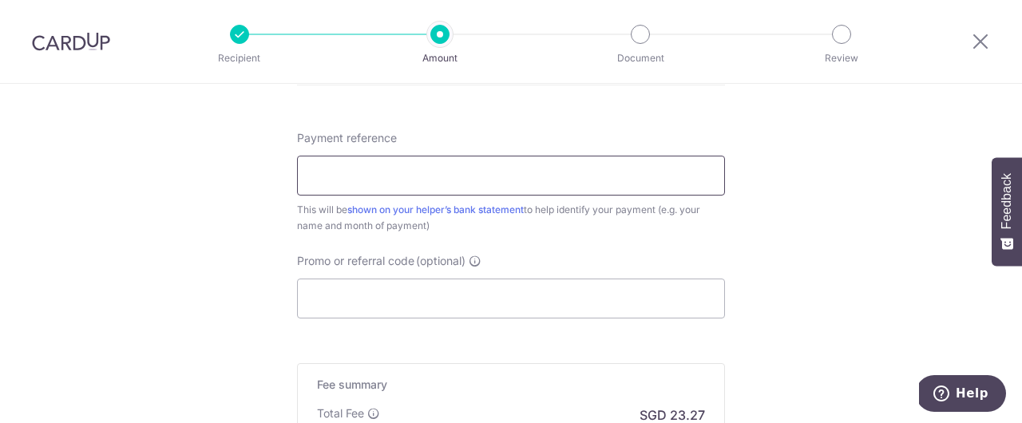
scroll to position [952, 0]
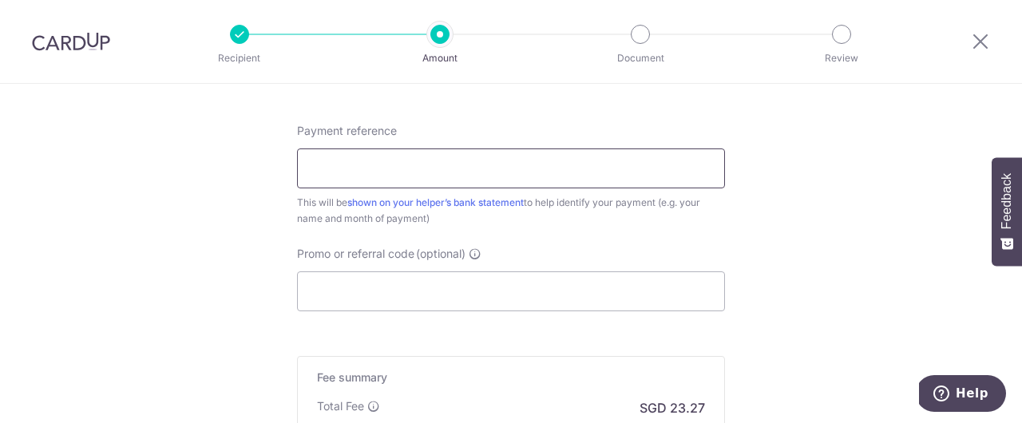
click at [634, 176] on input "Payment reference" at bounding box center [511, 169] width 428 height 40
type input "Sep salary"
click at [412, 284] on input "Promo or referral code (optional)" at bounding box center [511, 291] width 428 height 40
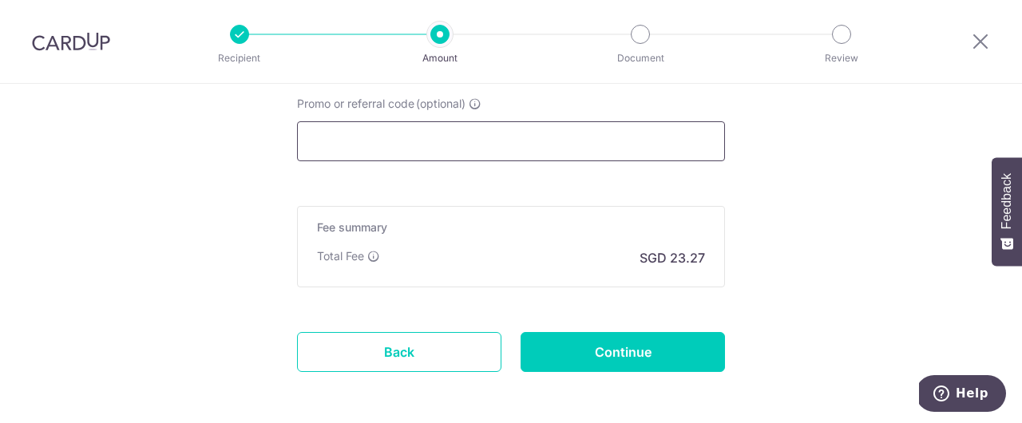
scroll to position [1105, 0]
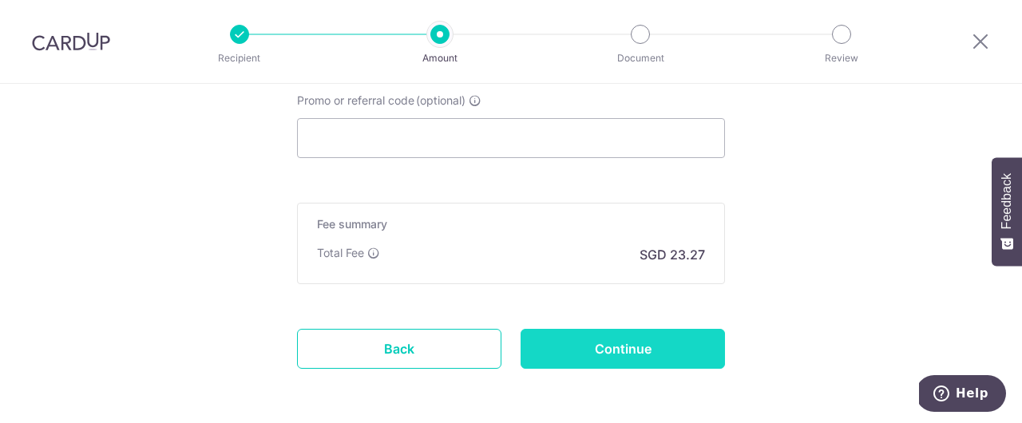
click at [612, 352] on input "Continue" at bounding box center [623, 349] width 204 height 40
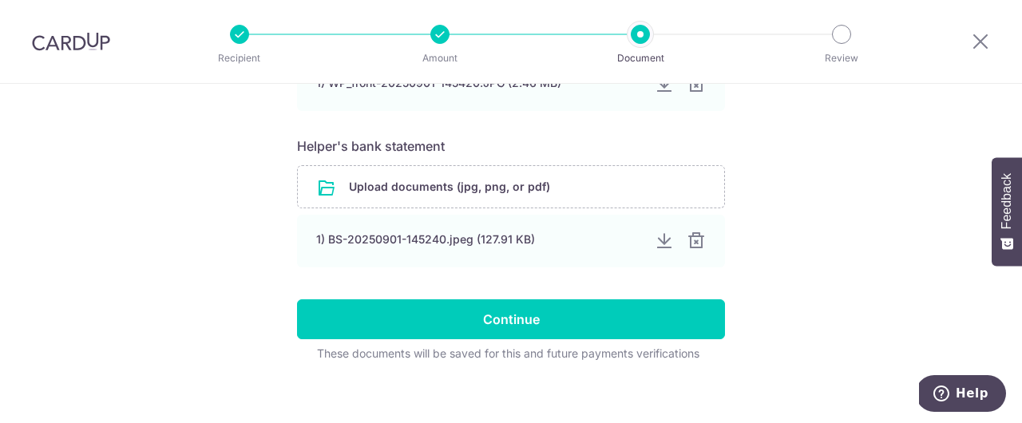
scroll to position [973, 0]
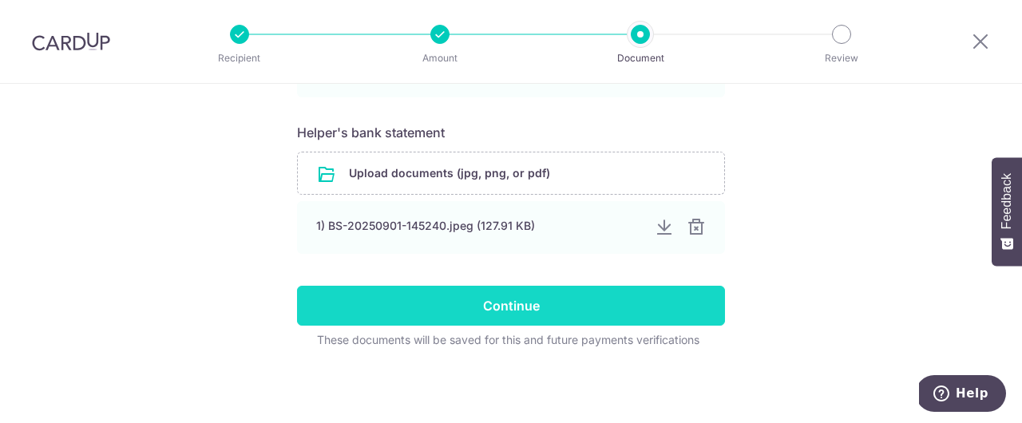
click at [580, 309] on input "Continue" at bounding box center [511, 306] width 428 height 40
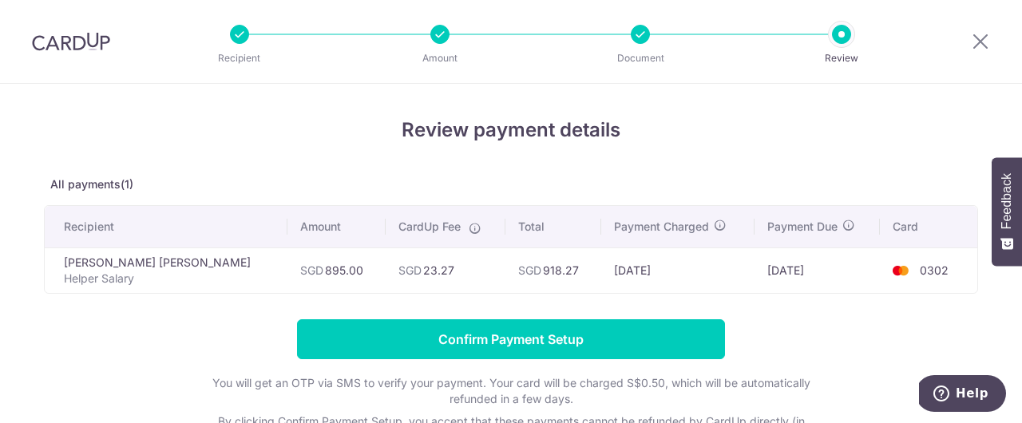
click at [990, 32] on div at bounding box center [980, 41] width 83 height 83
click at [978, 41] on icon at bounding box center [980, 41] width 19 height 20
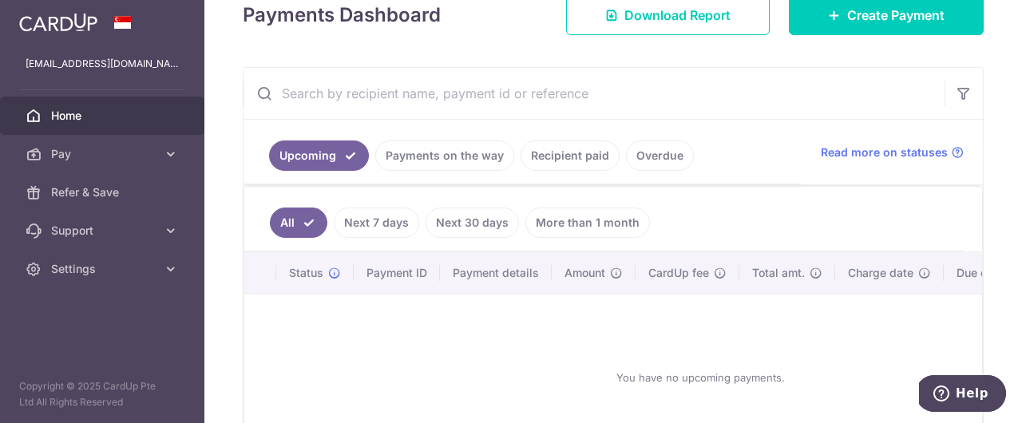
scroll to position [223, 0]
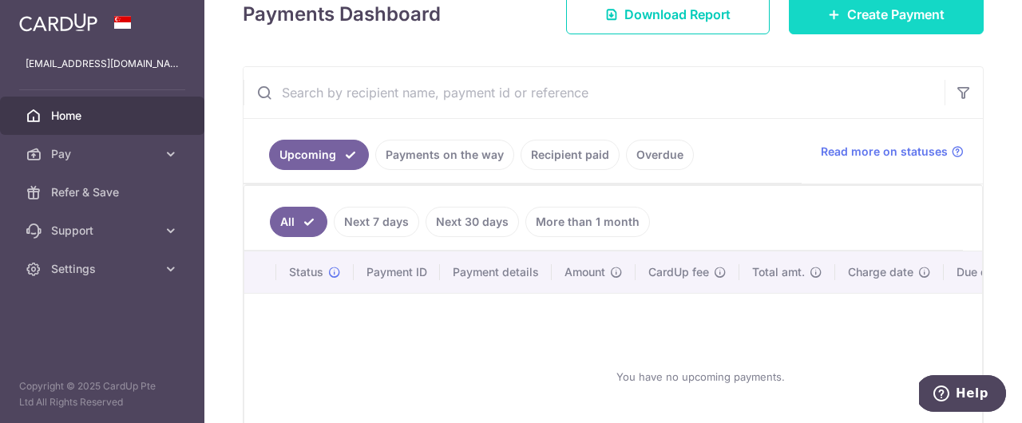
click at [863, 16] on span "Create Payment" at bounding box center [895, 14] width 97 height 19
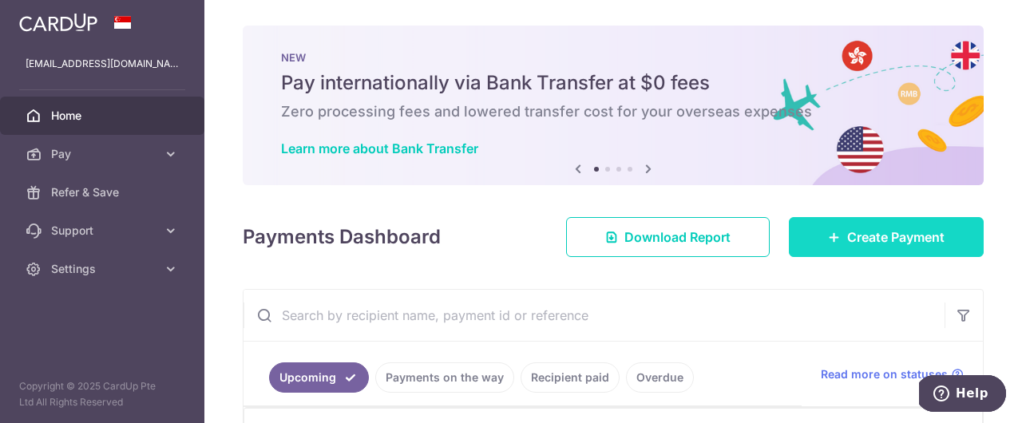
click at [862, 244] on span "Create Payment" at bounding box center [895, 237] width 97 height 19
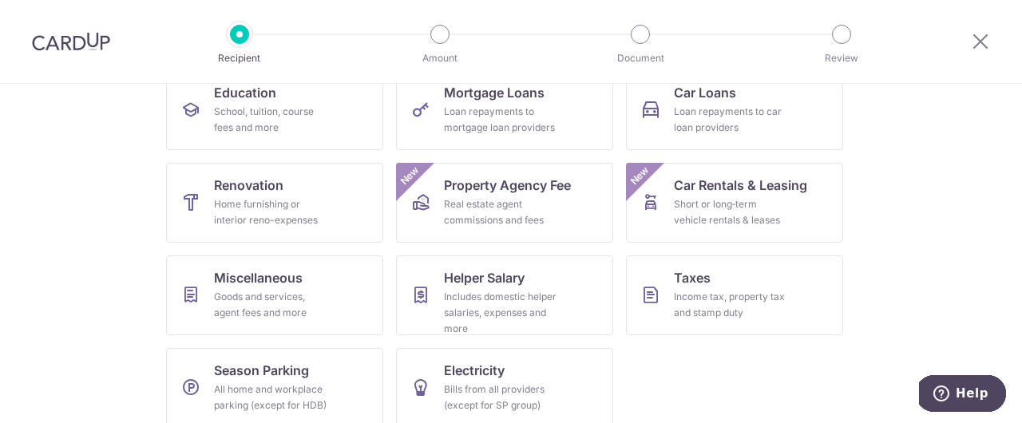
scroll to position [291, 0]
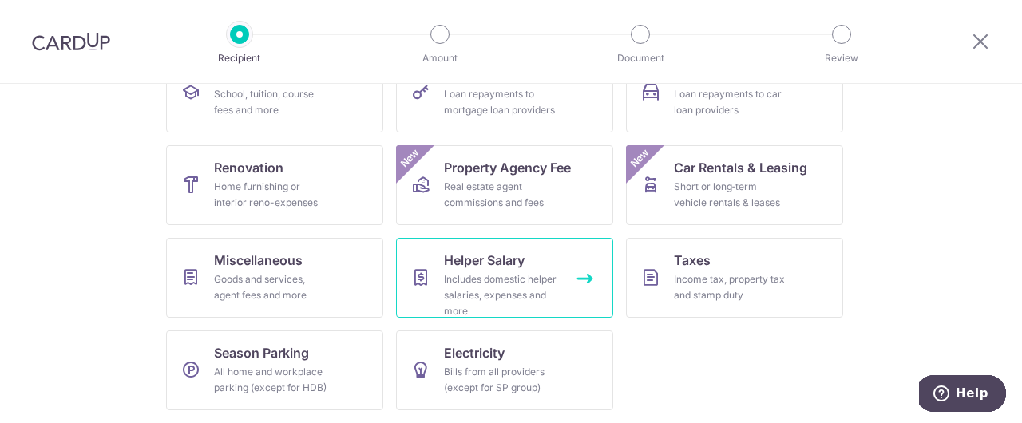
click at [553, 274] on div "Includes domestic helper salaries, expenses and more" at bounding box center [501, 295] width 115 height 48
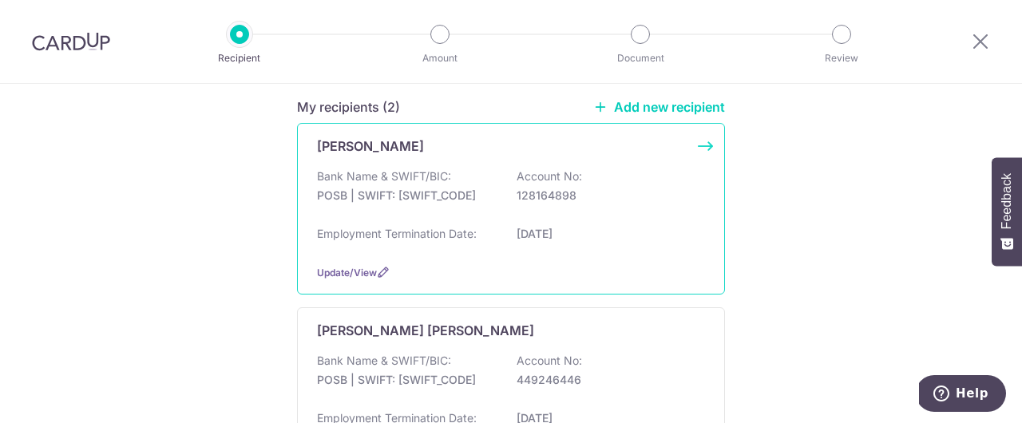
scroll to position [211, 0]
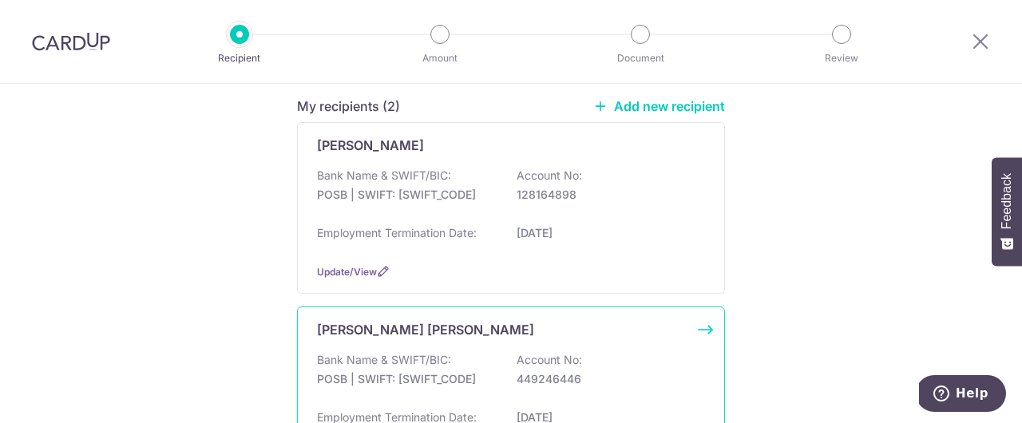
click at [610, 356] on div "Bank Name & SWIFT/BIC: POSB | SWIFT: [SWIFT_CODE] Account No: 449246446" at bounding box center [511, 377] width 388 height 51
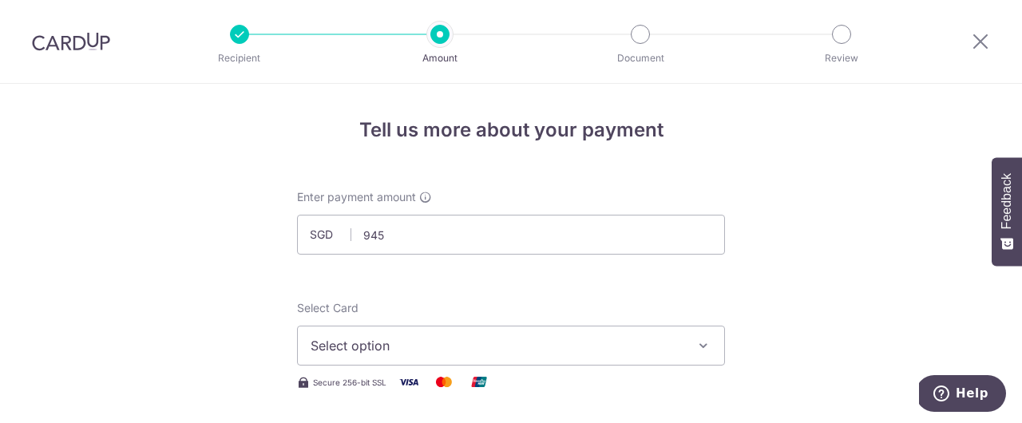
type input "945.00"
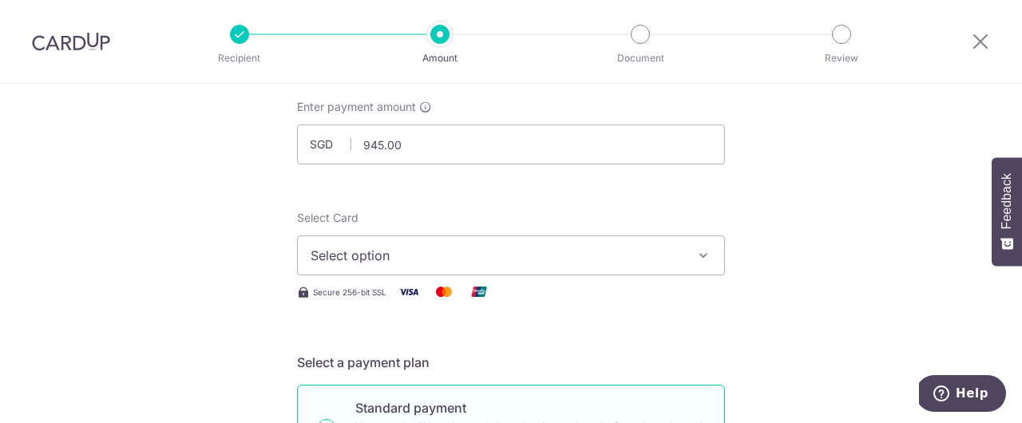
scroll to position [91, 0]
click at [619, 256] on span "Select option" at bounding box center [497, 254] width 372 height 19
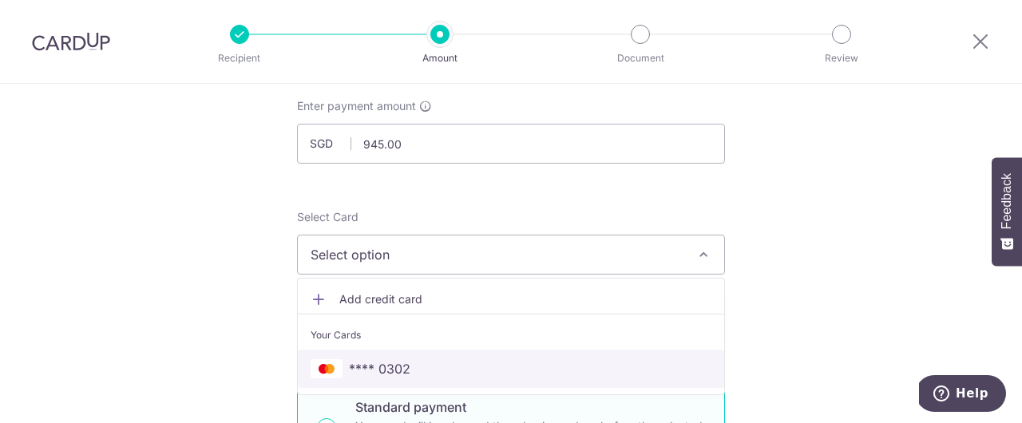
click at [558, 371] on span "**** 0302" at bounding box center [511, 368] width 401 height 19
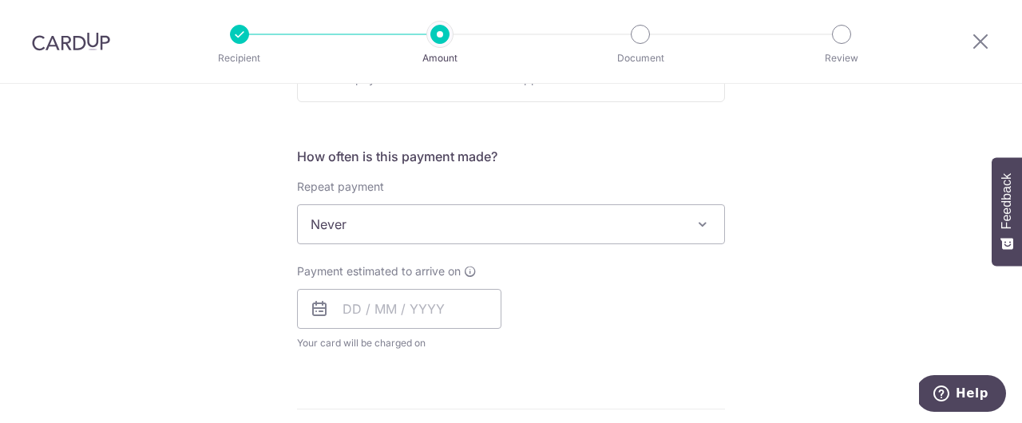
scroll to position [557, 0]
click at [649, 222] on span "Never" at bounding box center [511, 223] width 426 height 38
click at [792, 245] on div "Tell us more about your payment Enter payment amount SGD 945.00 945.00 Select C…" at bounding box center [511, 249] width 1022 height 1444
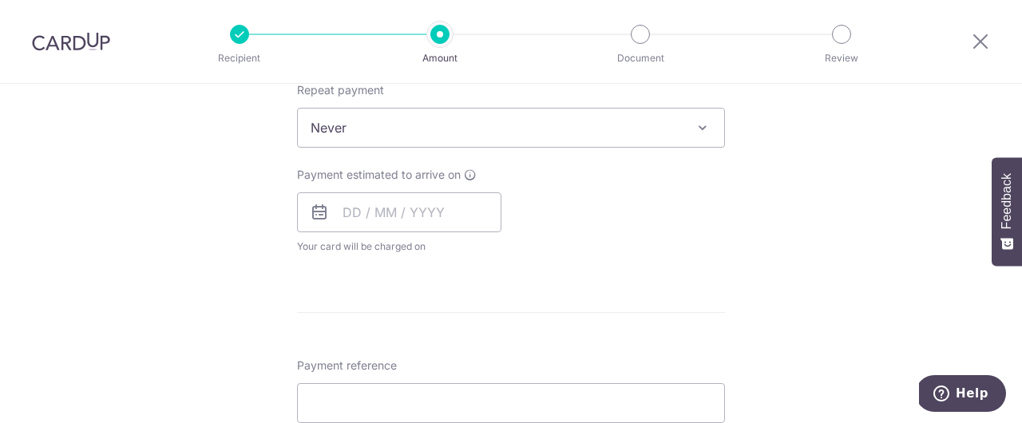
scroll to position [656, 0]
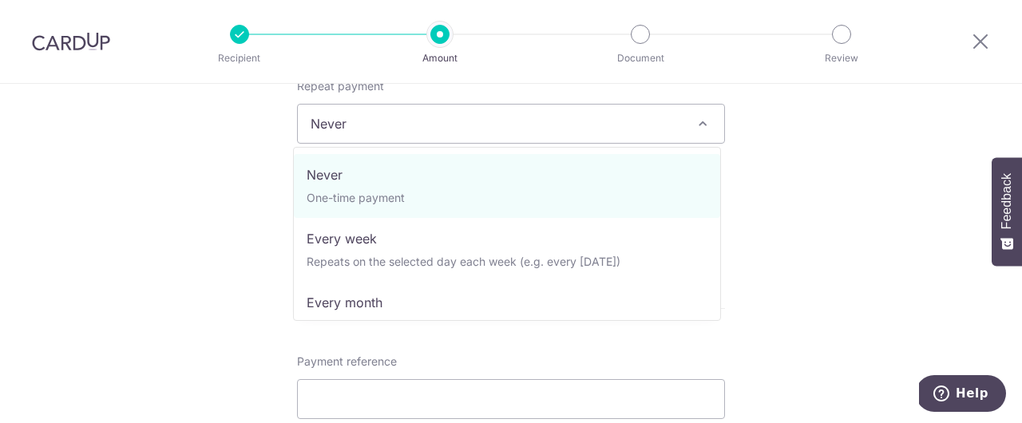
click at [700, 123] on span at bounding box center [702, 123] width 19 height 19
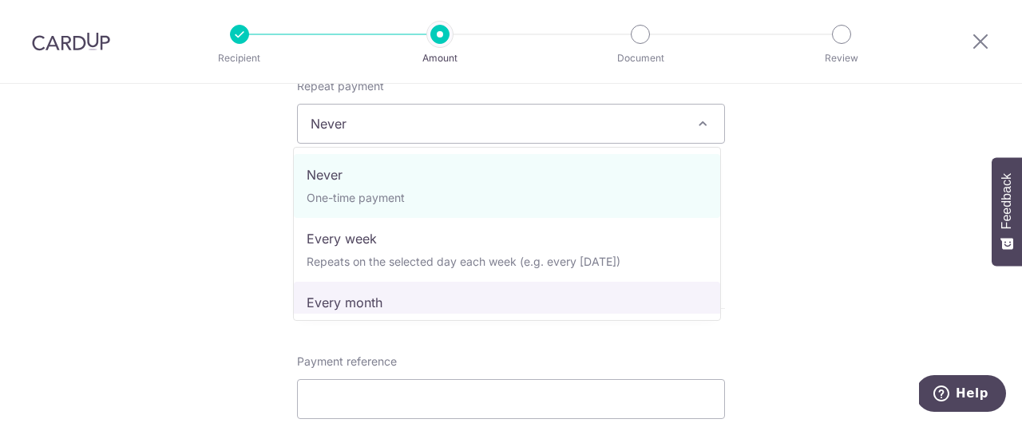
select select "3"
type input "28/07/2026"
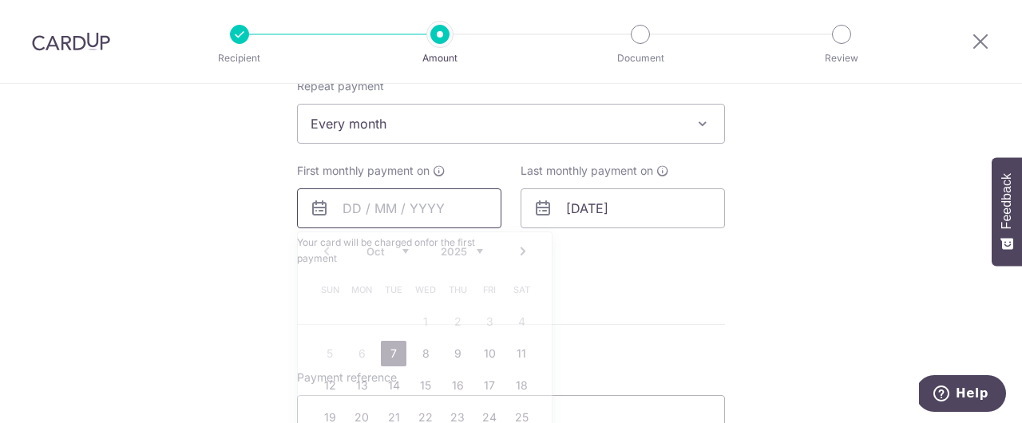
click at [379, 216] on input "text" at bounding box center [399, 208] width 204 height 40
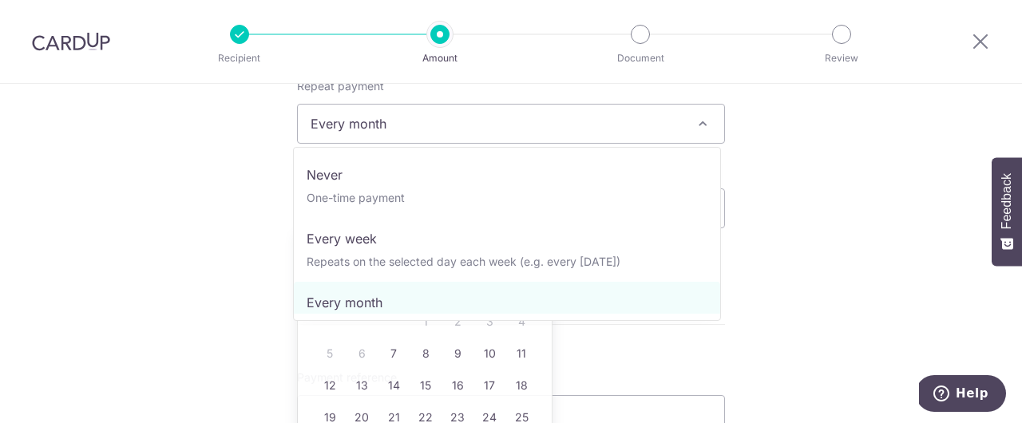
click at [513, 133] on span "Every month" at bounding box center [511, 124] width 426 height 38
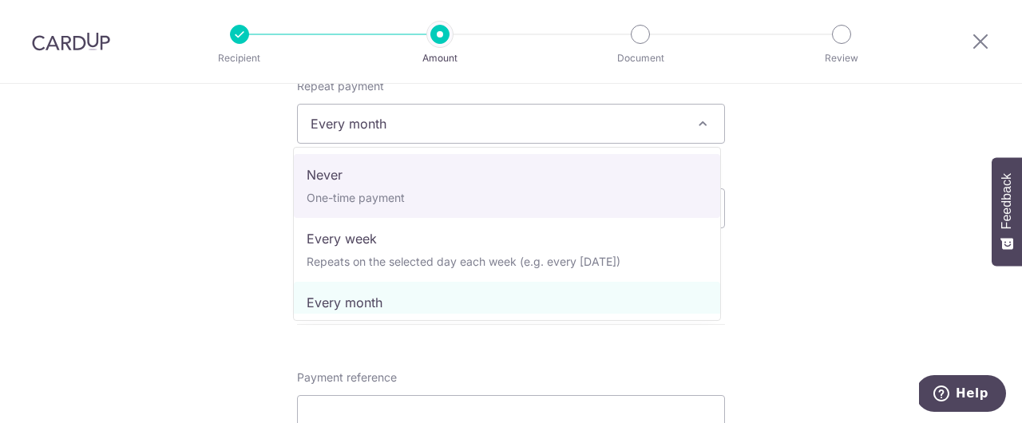
select select "1"
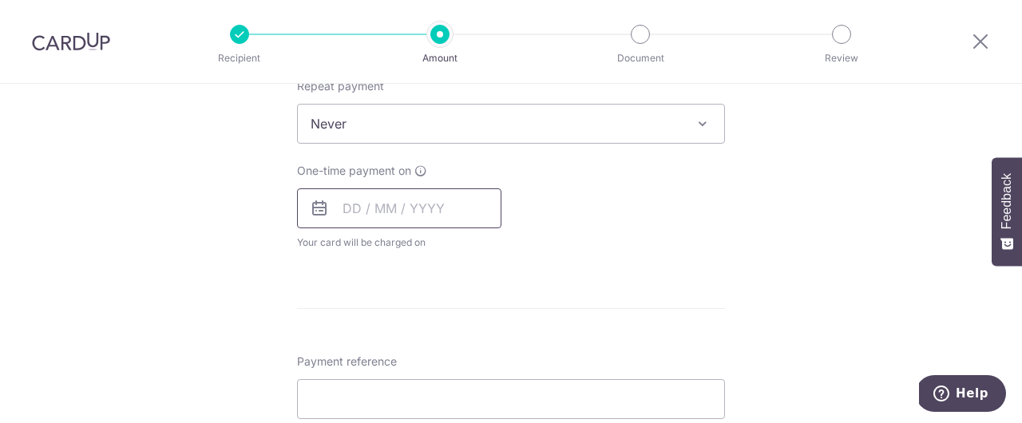
click at [418, 206] on input "text" at bounding box center [399, 208] width 204 height 40
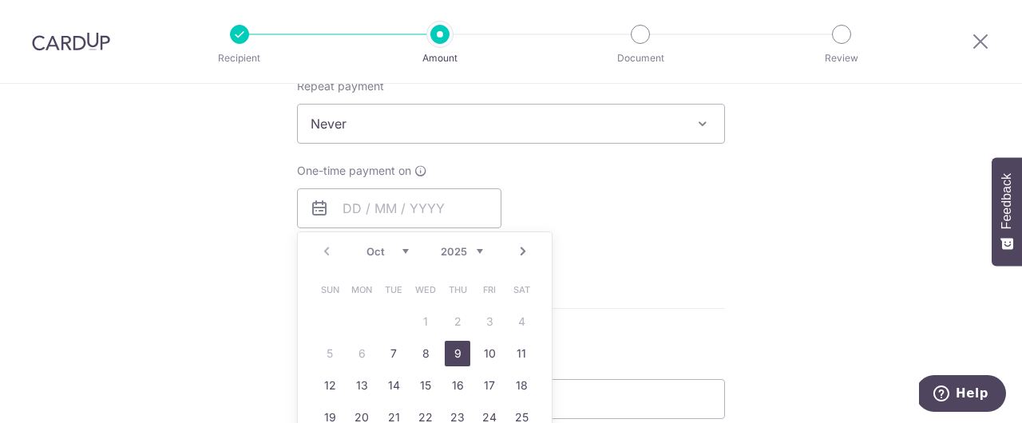
click at [454, 353] on link "9" at bounding box center [458, 354] width 26 height 26
type input "[DATE]"
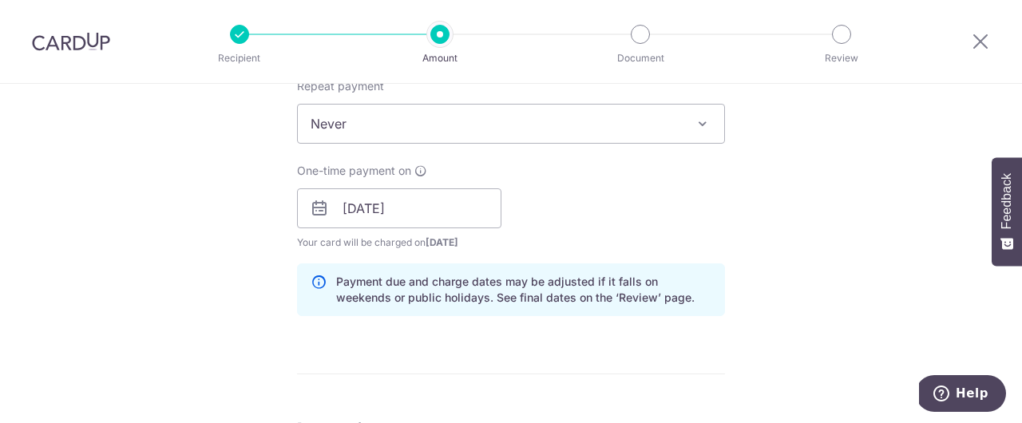
click at [608, 206] on div "One-time payment on 09/10/2025 Prev Next Jan Feb Mar Apr May Jun Jul Aug Sep Oc…" at bounding box center [510, 207] width 447 height 88
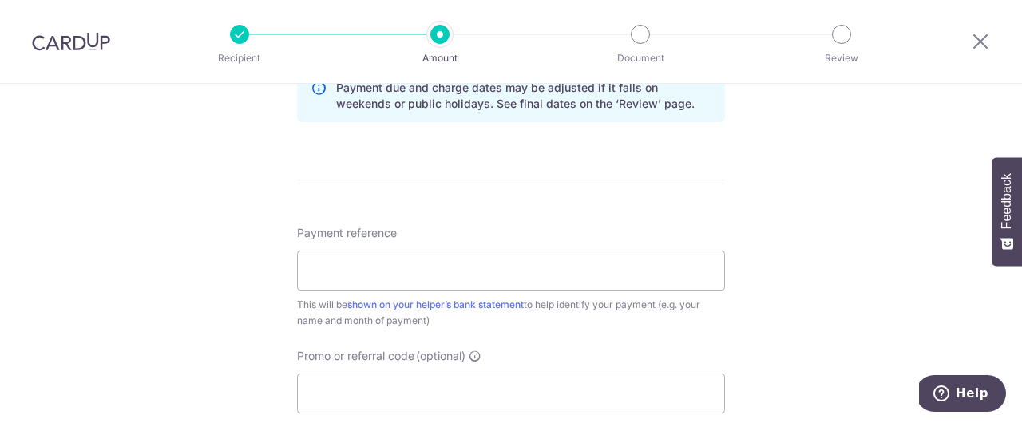
scroll to position [847, 0]
click at [563, 272] on input "Payment reference" at bounding box center [511, 273] width 428 height 40
type input "Sep salary"
click at [572, 182] on hr at bounding box center [511, 182] width 428 height 1
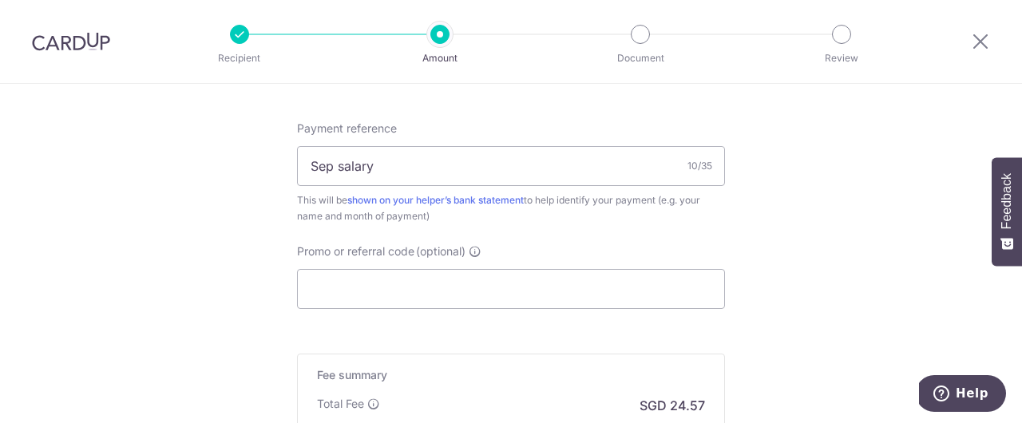
scroll to position [962, 0]
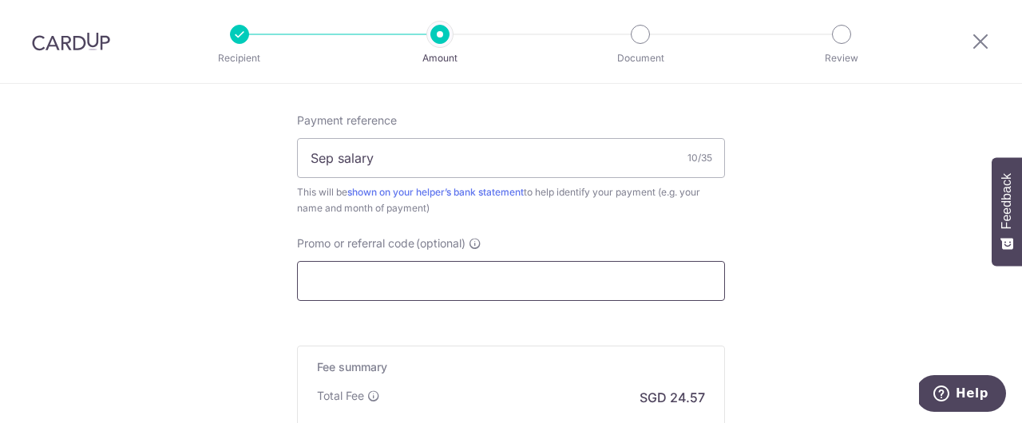
click at [621, 283] on input "Promo or referral code (optional)" at bounding box center [511, 281] width 428 height 40
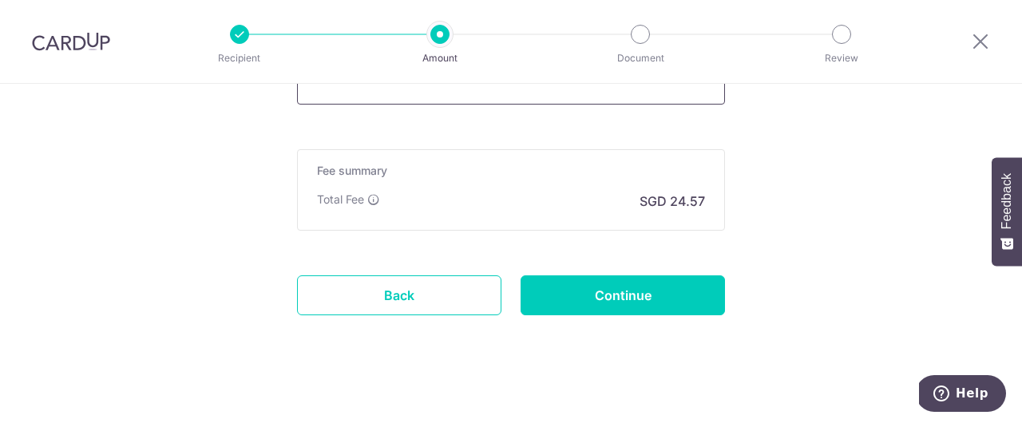
scroll to position [1156, 0]
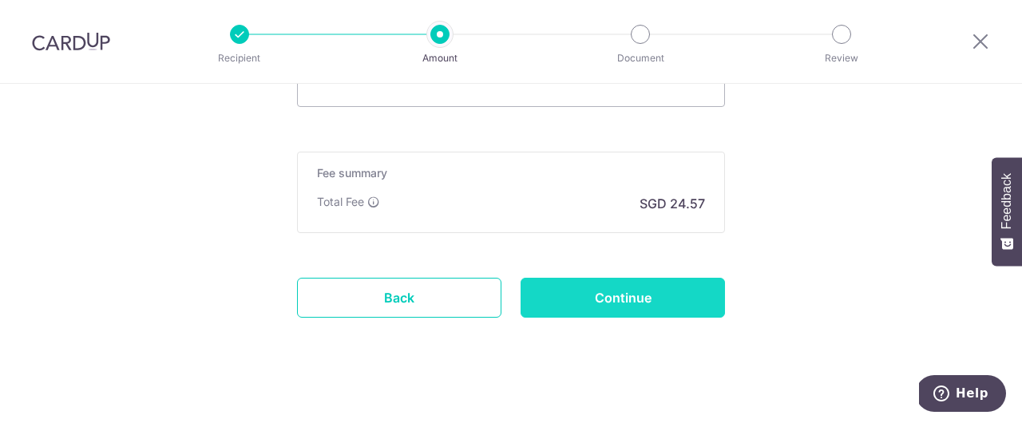
click at [616, 300] on input "Continue" at bounding box center [623, 298] width 204 height 40
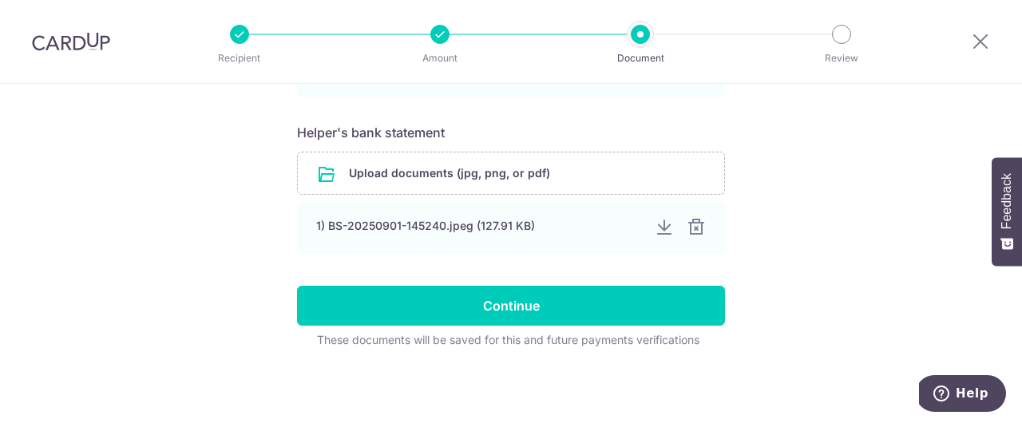
scroll to position [972, 0]
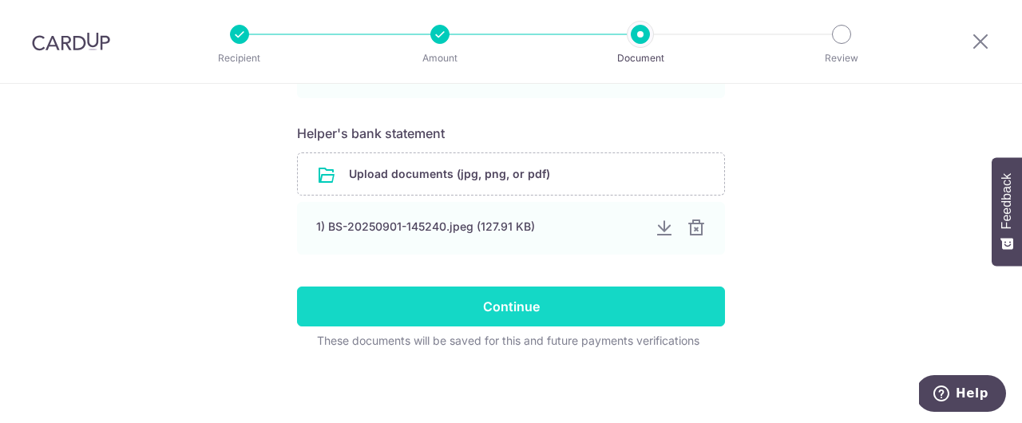
click at [623, 307] on input "Continue" at bounding box center [511, 307] width 428 height 40
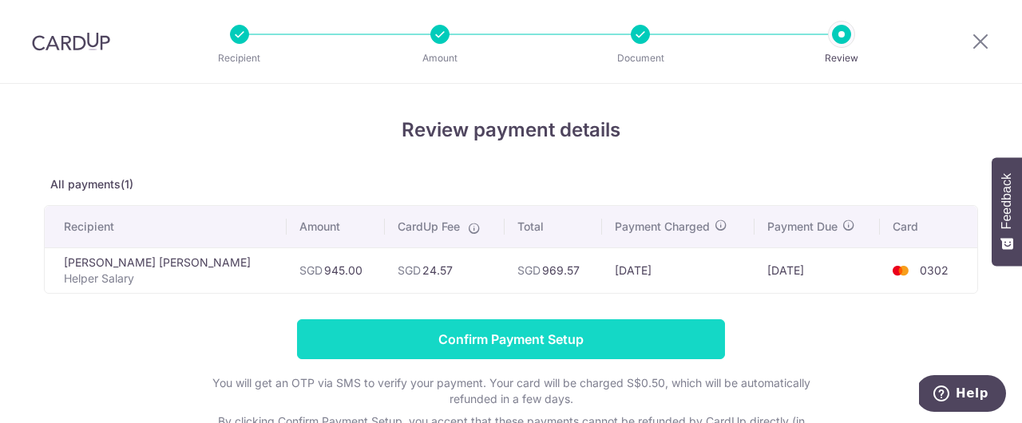
click at [576, 335] on input "Confirm Payment Setup" at bounding box center [511, 339] width 428 height 40
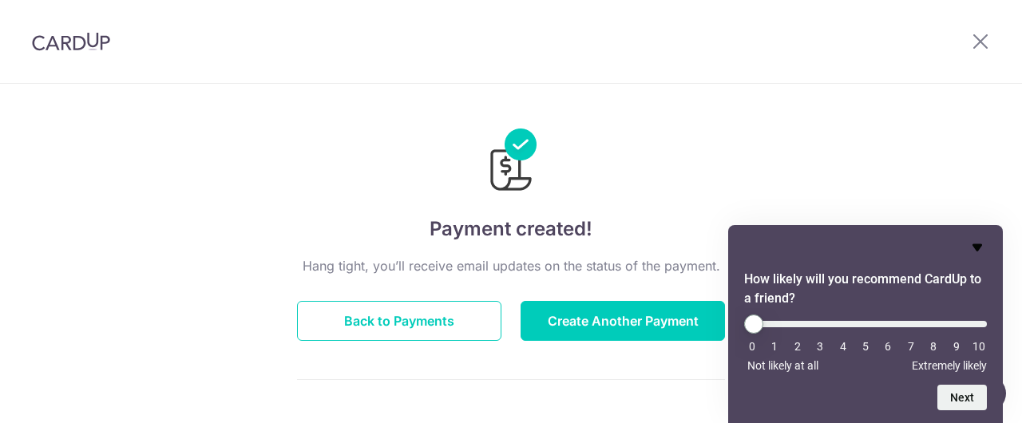
click at [978, 254] on icon "Hide survey" at bounding box center [977, 247] width 19 height 19
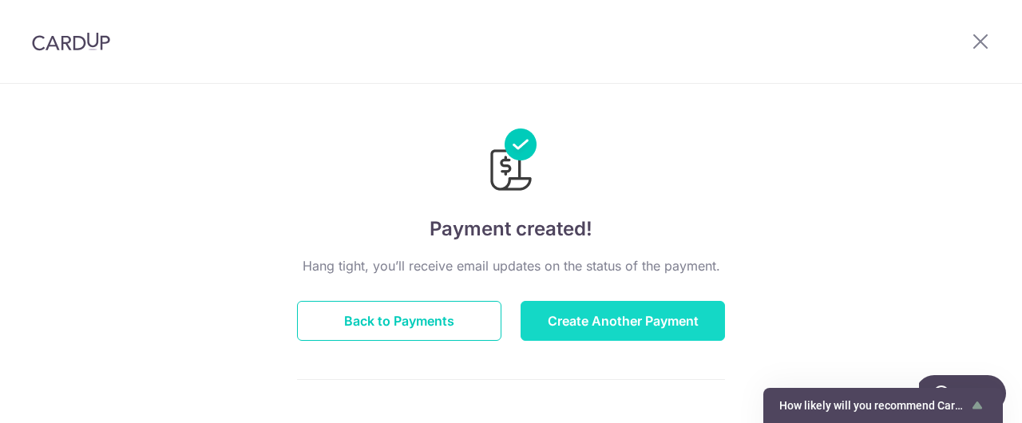
click at [598, 312] on button "Create Another Payment" at bounding box center [623, 321] width 204 height 40
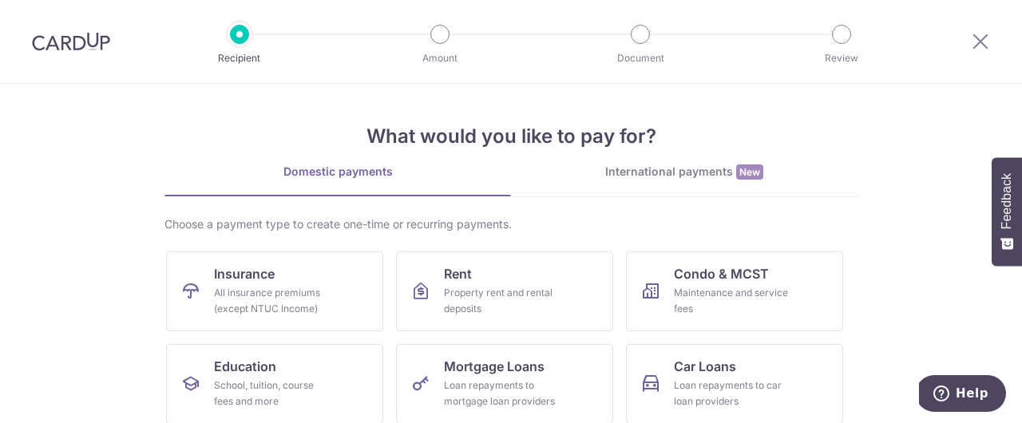
click at [75, 45] on img at bounding box center [71, 41] width 78 height 19
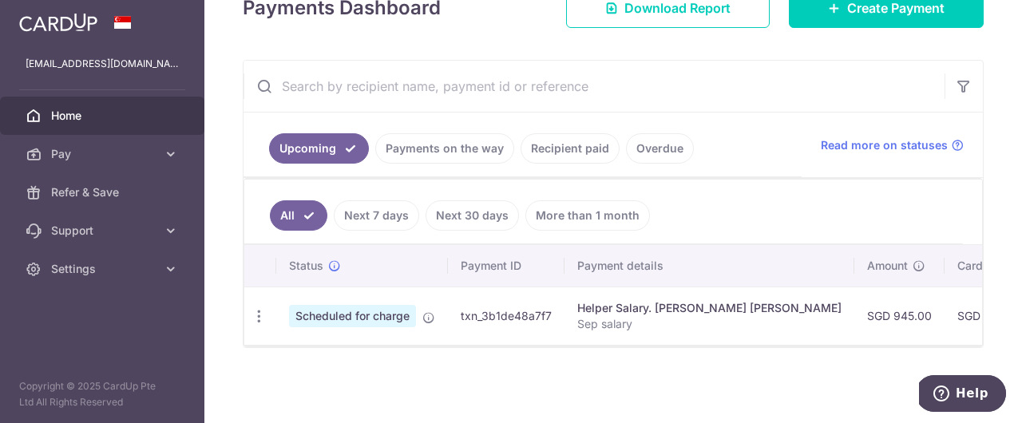
scroll to position [238, 0]
click at [570, 204] on link "More than 1 month" at bounding box center [587, 215] width 125 height 30
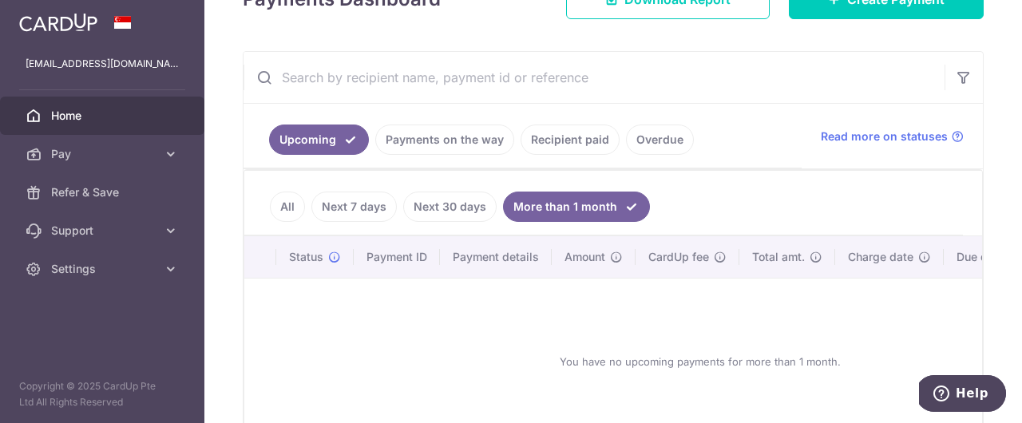
click at [470, 208] on link "Next 30 days" at bounding box center [449, 207] width 93 height 30
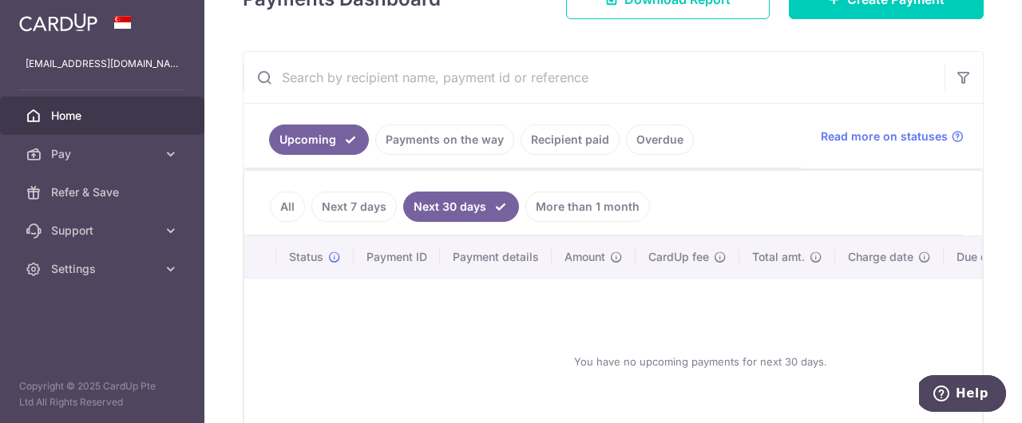
click at [348, 212] on link "Next 7 days" at bounding box center [353, 207] width 85 height 30
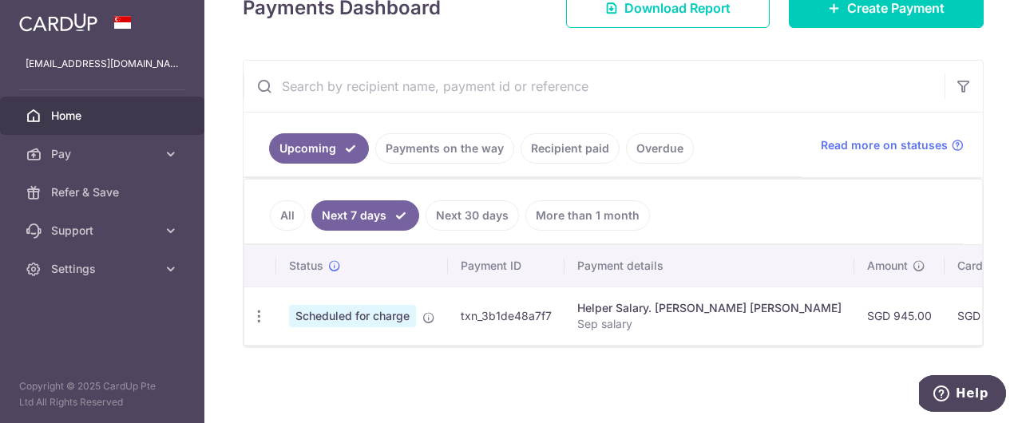
click at [568, 145] on link "Recipient paid" at bounding box center [570, 148] width 99 height 30
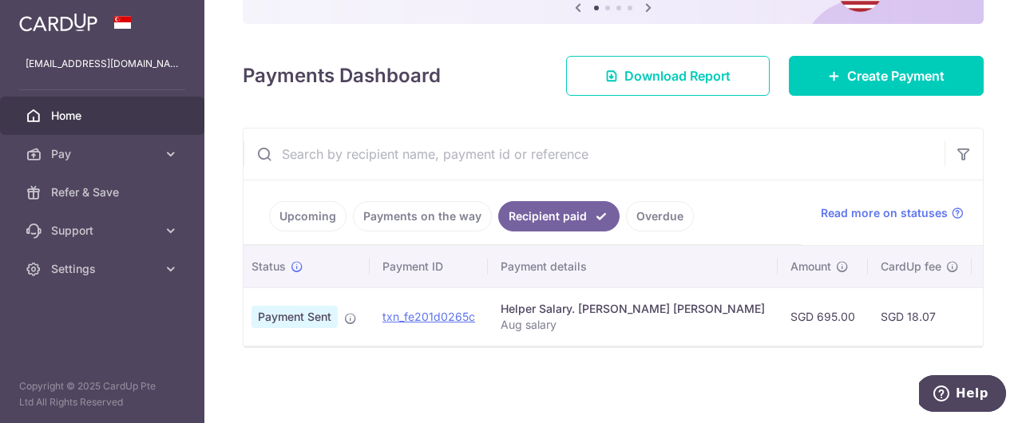
scroll to position [0, 0]
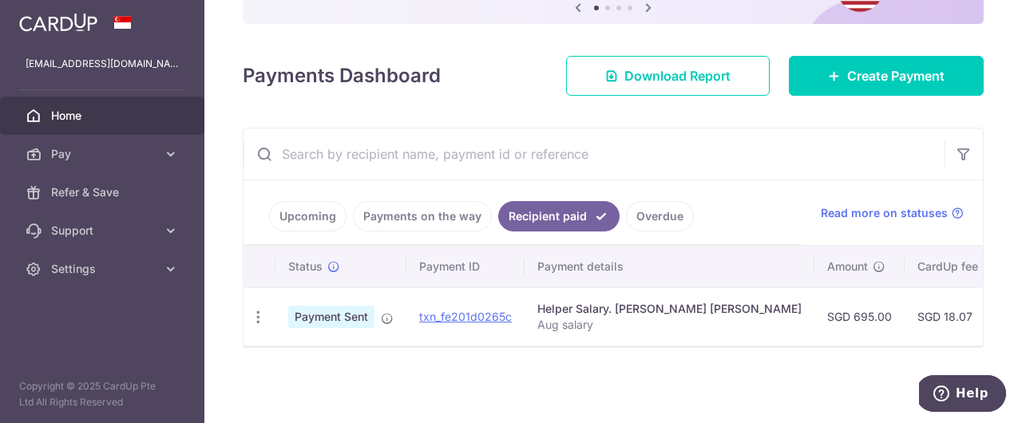
click at [276, 209] on link "Upcoming" at bounding box center [307, 216] width 77 height 30
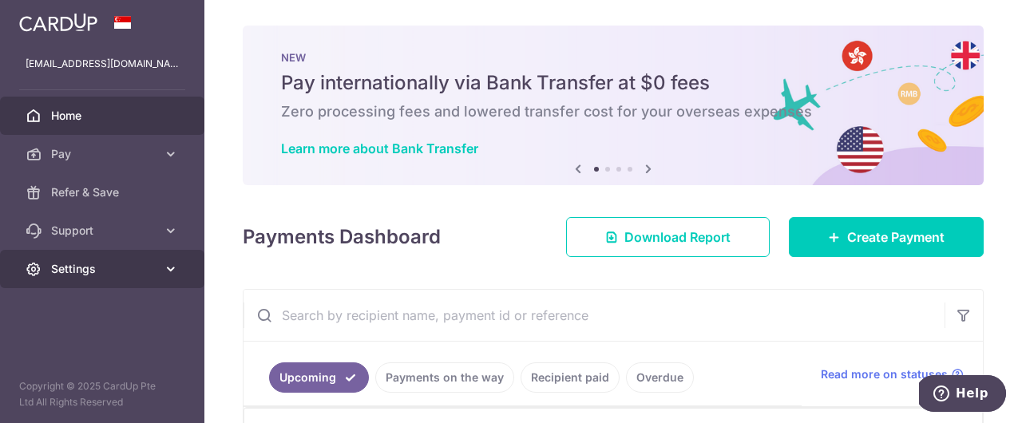
click at [109, 269] on span "Settings" at bounding box center [103, 269] width 105 height 16
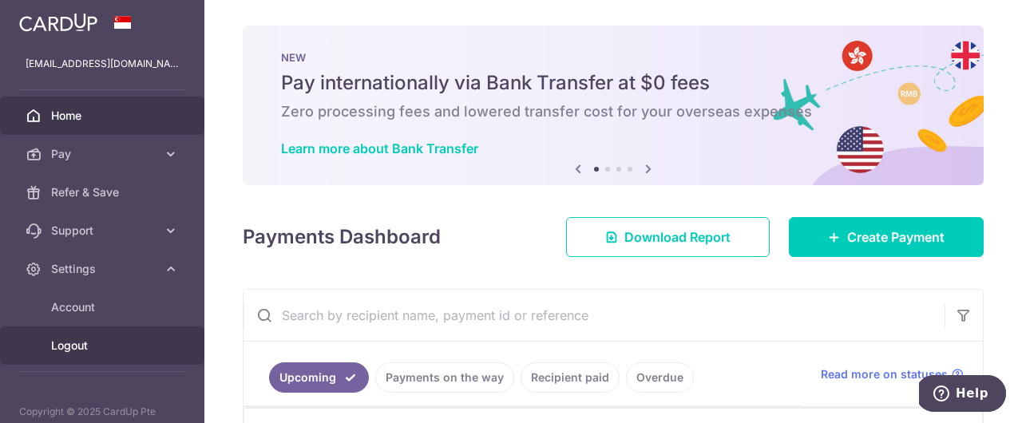
click at [84, 352] on span "Logout" at bounding box center [103, 346] width 105 height 16
